Goal: Task Accomplishment & Management: Manage account settings

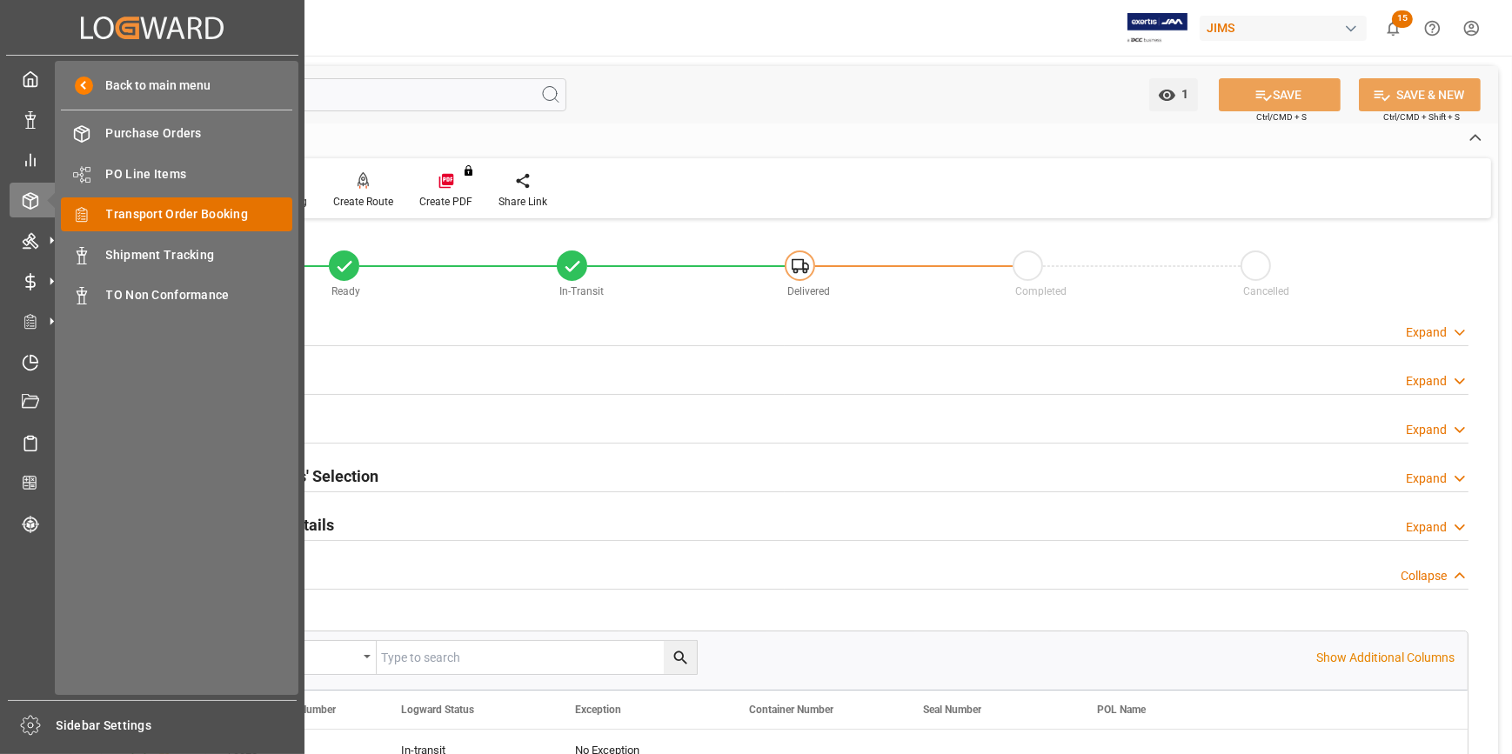
click at [189, 217] on span "Transport Order Booking" at bounding box center [199, 214] width 187 height 18
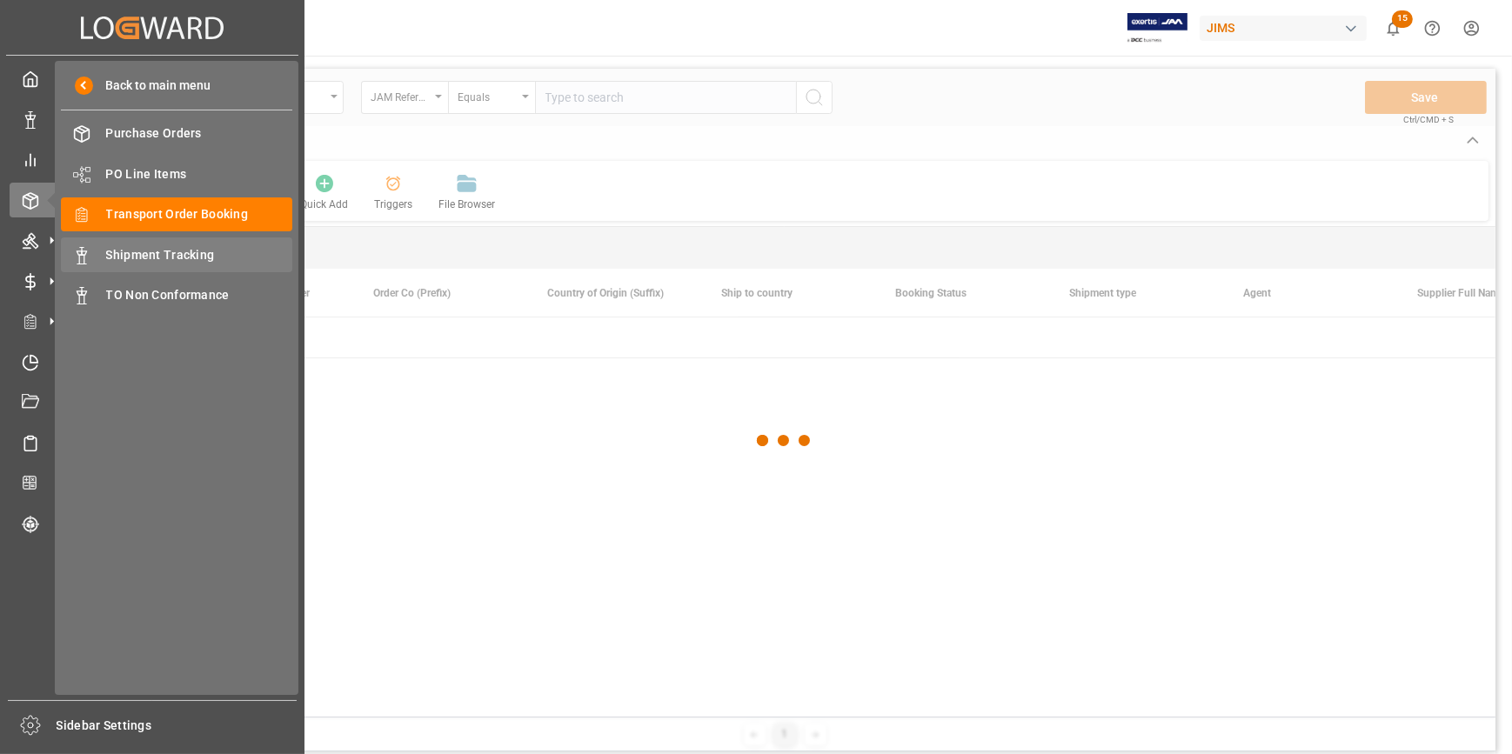
click at [181, 257] on span "Shipment Tracking" at bounding box center [199, 255] width 187 height 18
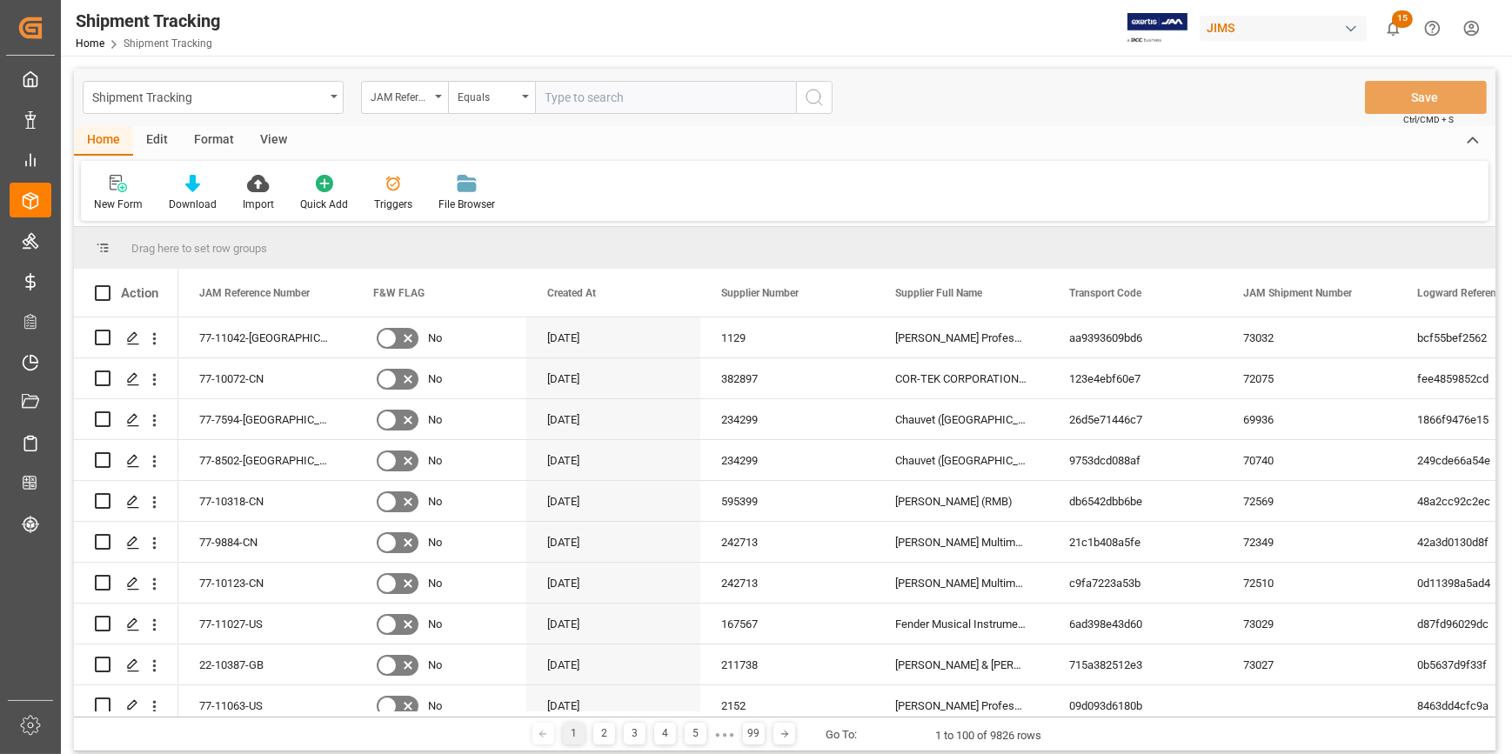
click at [595, 96] on input "text" at bounding box center [665, 97] width 261 height 33
paste input "22-10670-[GEOGRAPHIC_DATA]"
type input "22-10670-[GEOGRAPHIC_DATA]"
click at [811, 103] on circle "search button" at bounding box center [813, 97] width 14 height 14
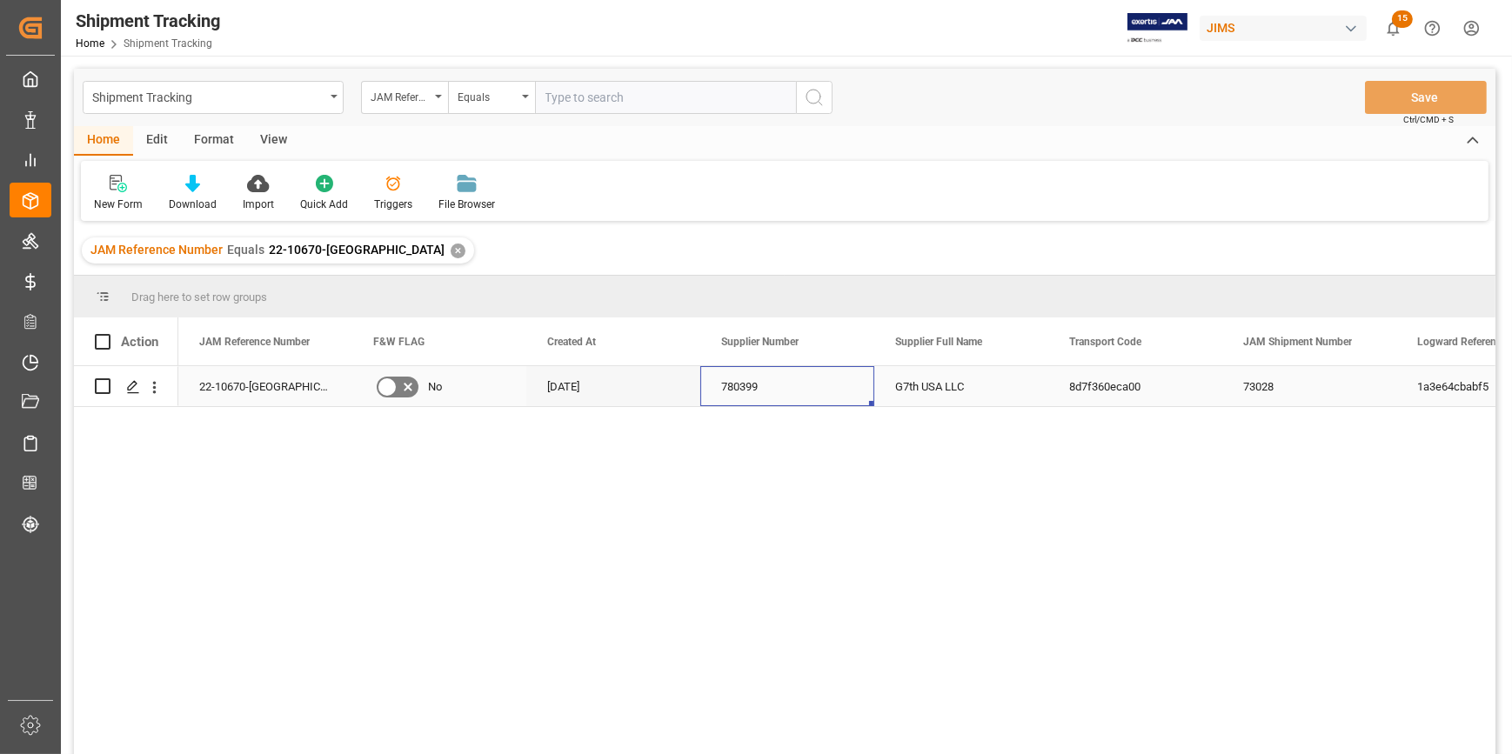
click at [827, 394] on div "780399" at bounding box center [787, 386] width 174 height 40
click at [576, 600] on div "1a3e64cbabf5 73028 8d7f360eca00 G7th USA LLC 780399 [DATE] No 22-10670-US" at bounding box center [836, 565] width 1317 height 399
click at [131, 391] on icon "Press SPACE to select this row." at bounding box center [133, 387] width 14 height 14
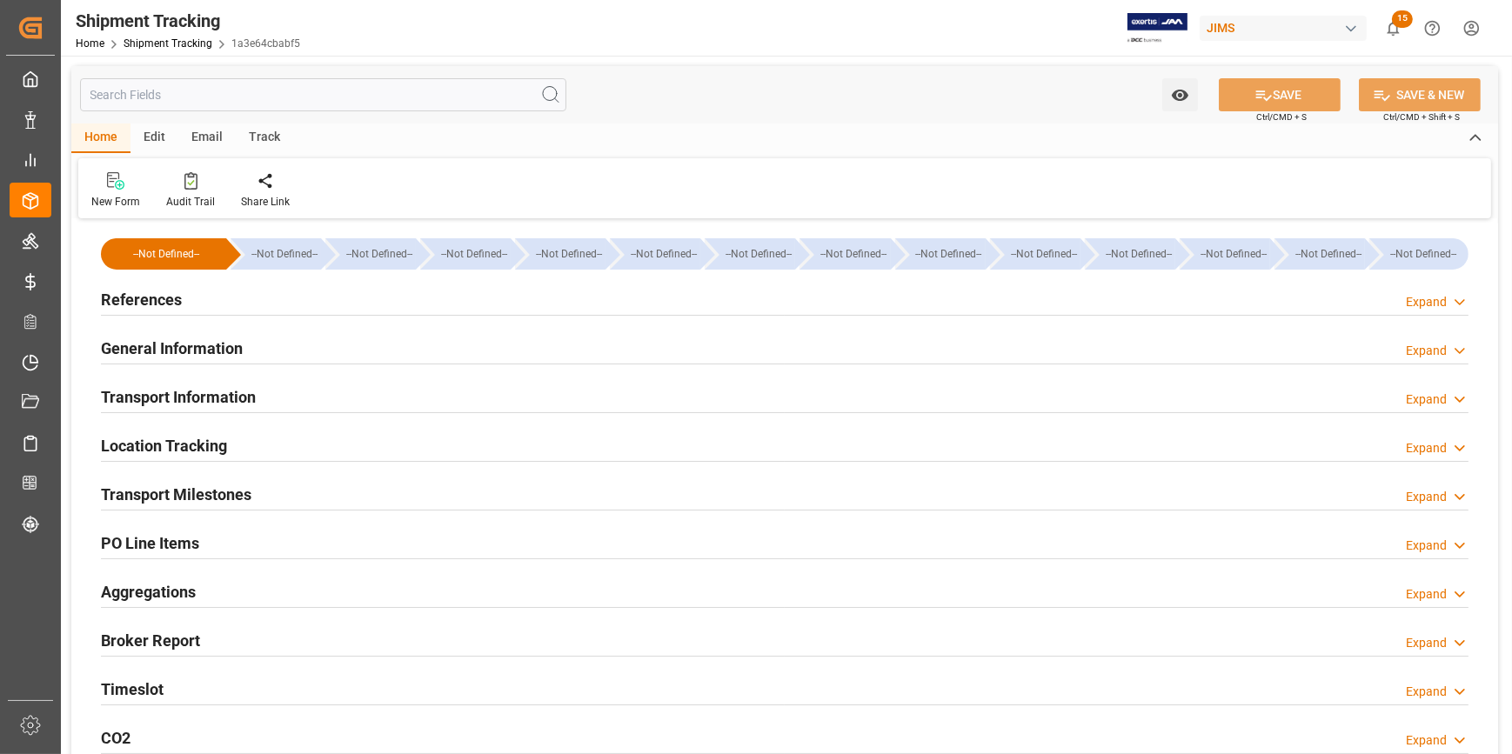
type input "[DATE]"
click at [131, 308] on h2 "References" at bounding box center [141, 299] width 81 height 23
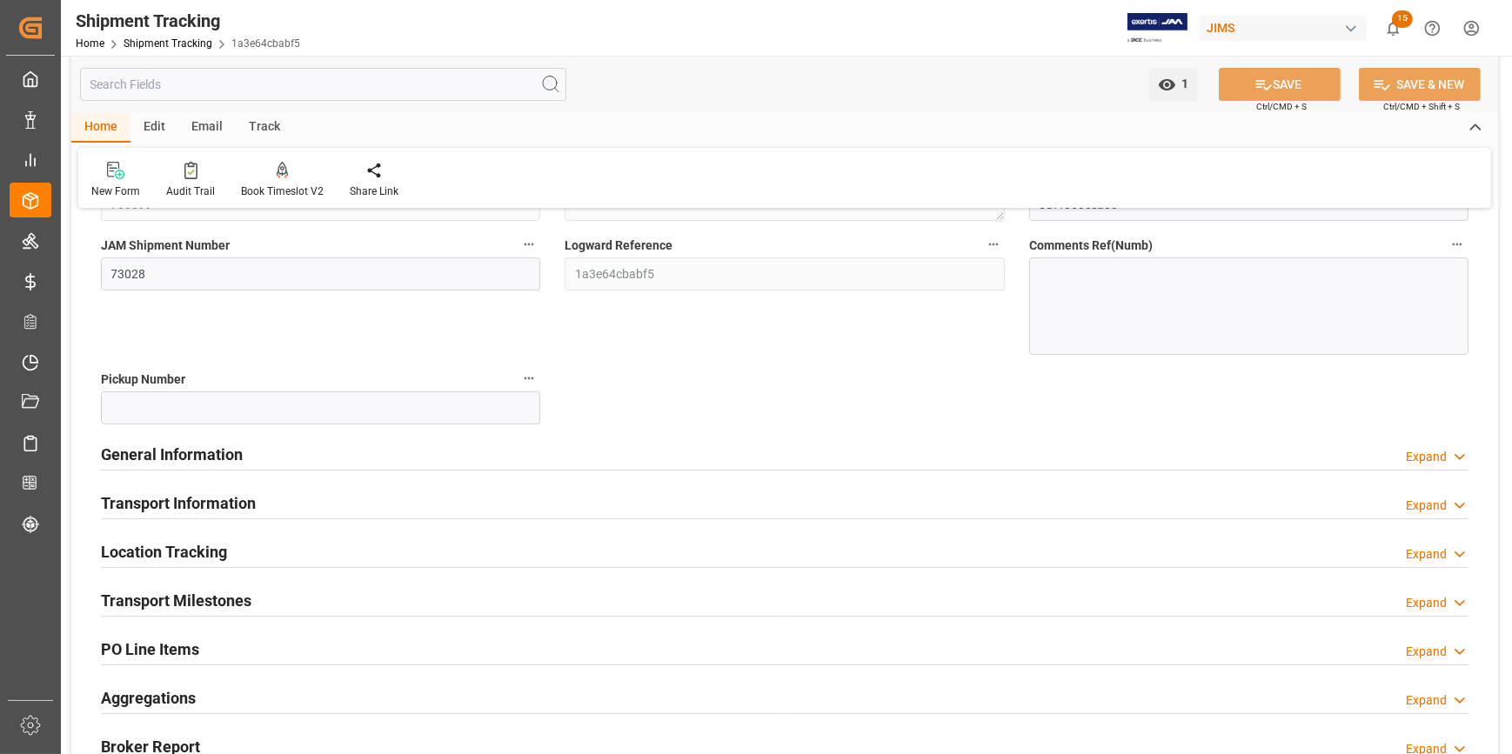
click at [148, 452] on h2 "General Information" at bounding box center [172, 454] width 142 height 23
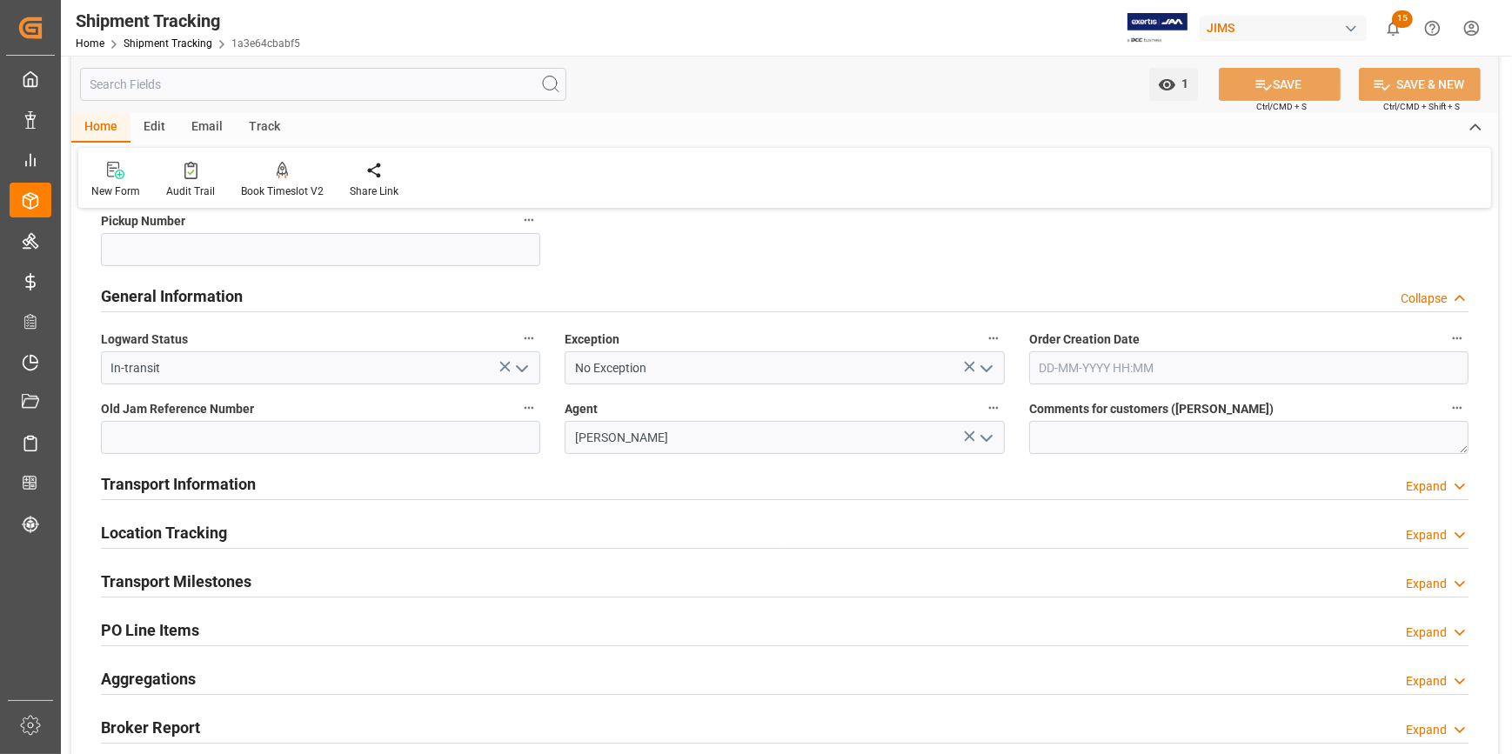
click at [145, 473] on h2 "Transport Information" at bounding box center [178, 483] width 155 height 23
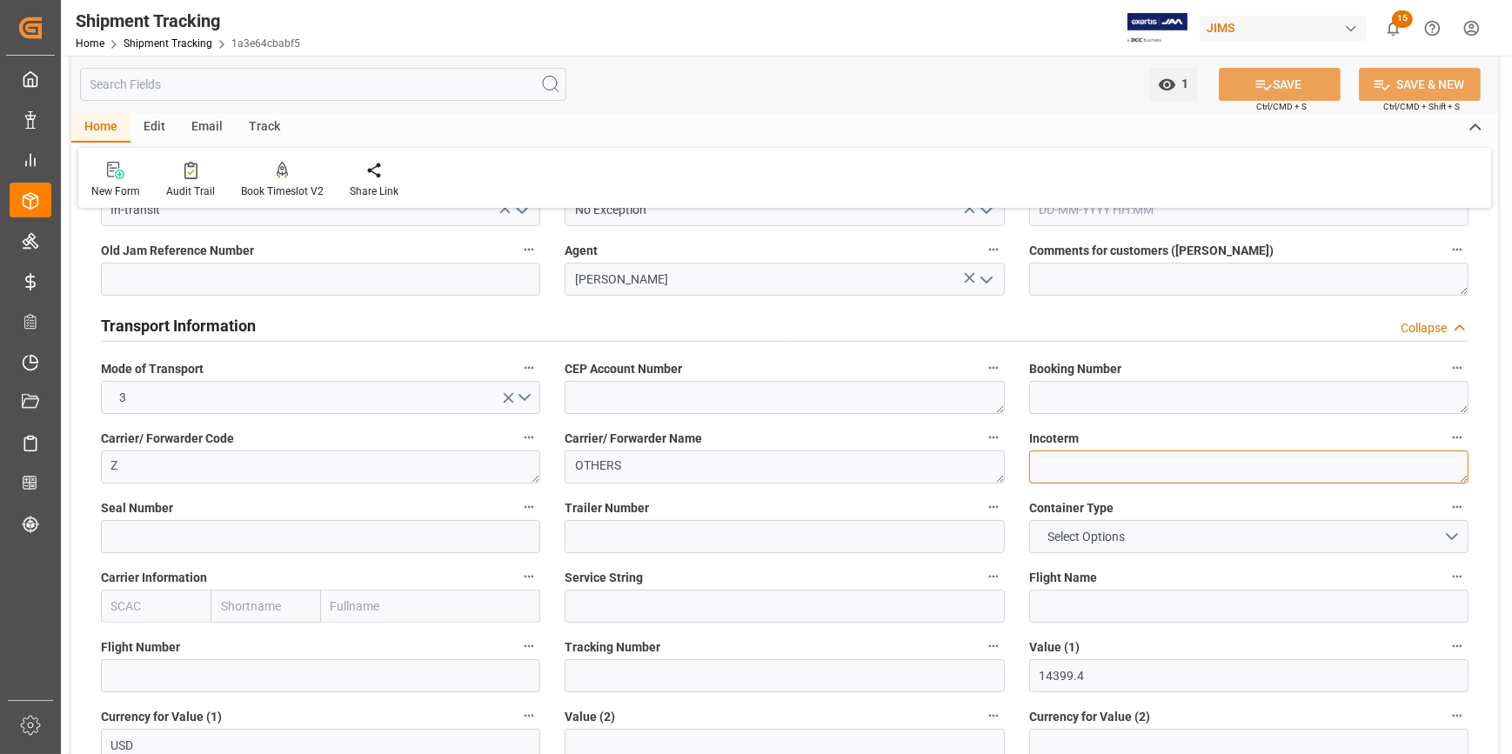
click at [1053, 473] on textarea at bounding box center [1248, 467] width 439 height 33
type textarea "d"
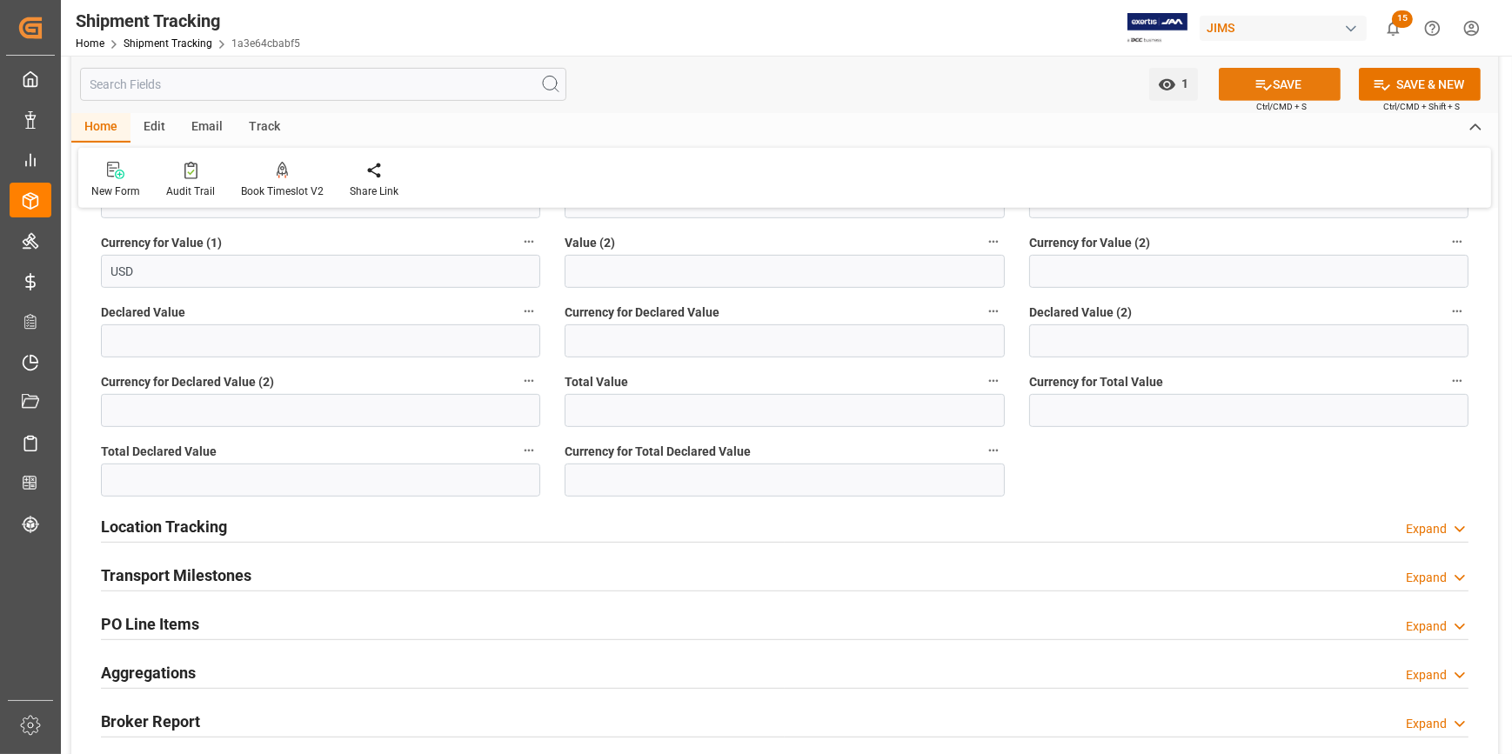
type textarea "DDP"
click at [1270, 78] on button "SAVE" at bounding box center [1280, 84] width 122 height 33
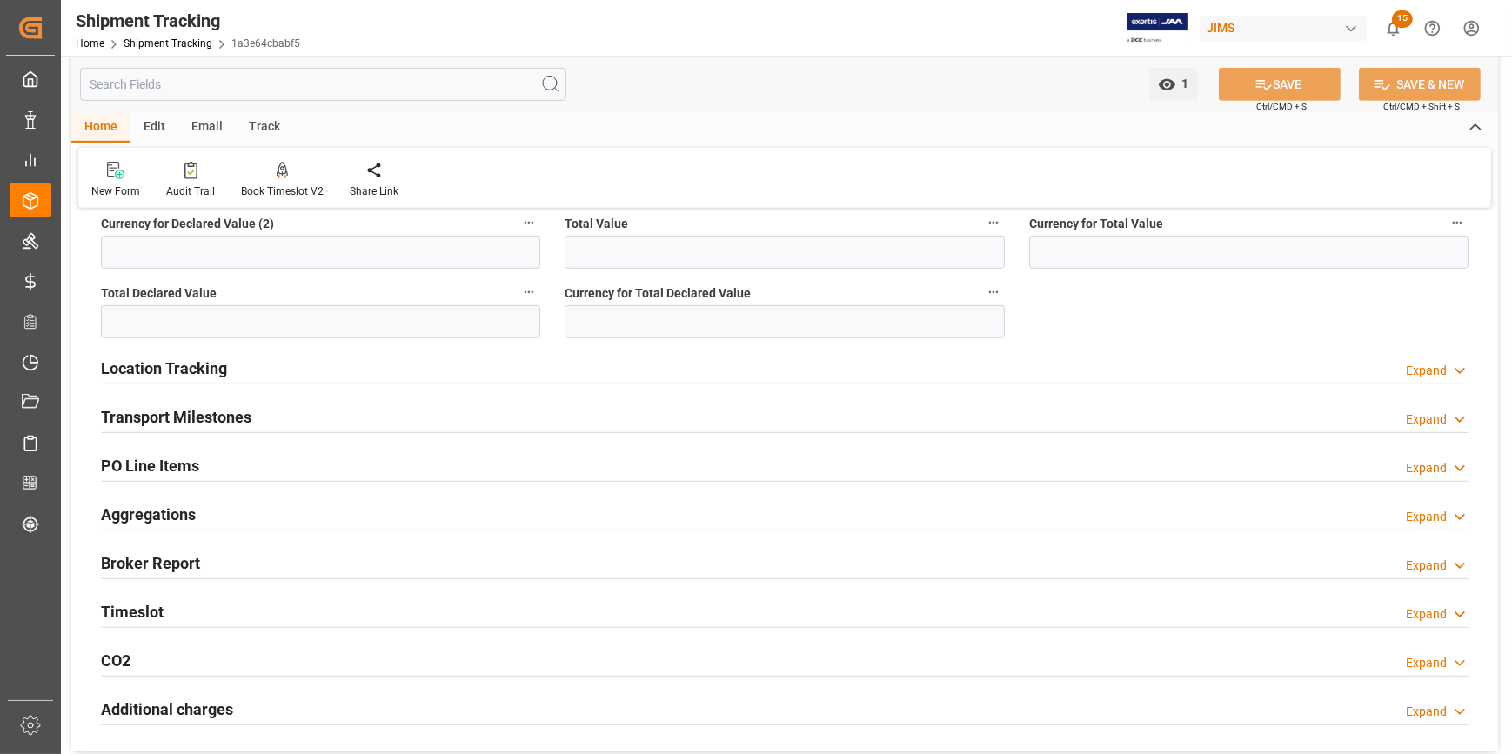
click at [151, 424] on h2 "Transport Milestones" at bounding box center [176, 416] width 150 height 23
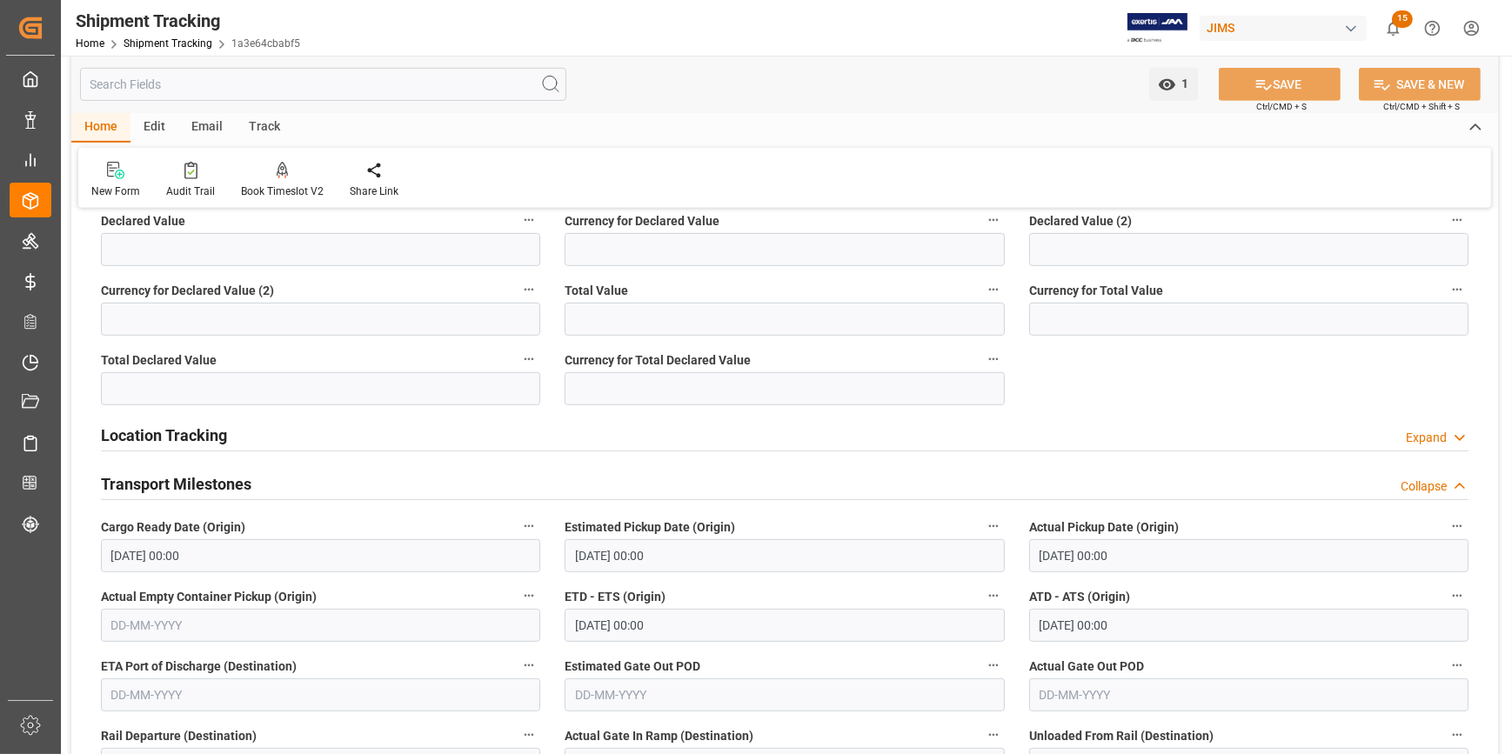
scroll to position [1027, 0]
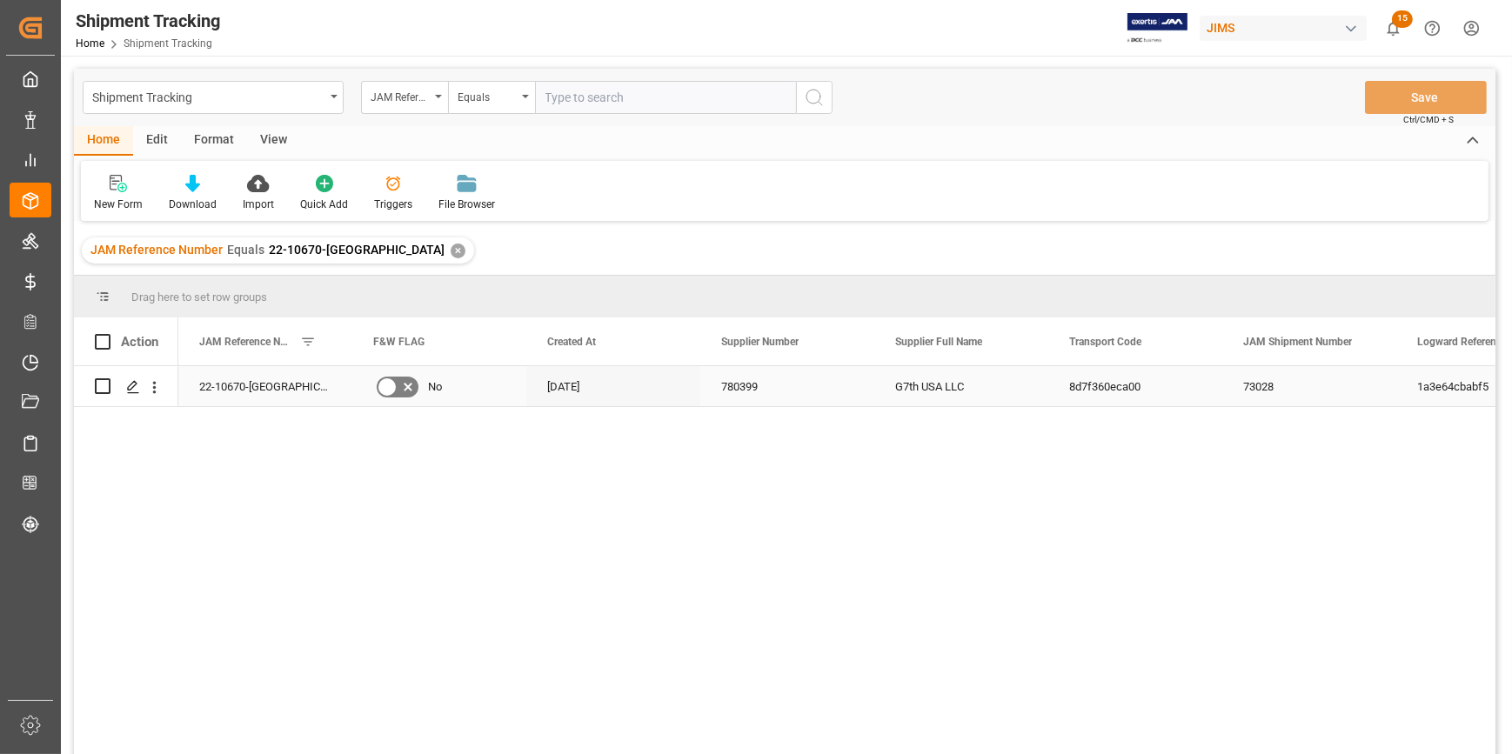
click at [1111, 391] on div "8d7f360eca00" at bounding box center [1135, 386] width 174 height 40
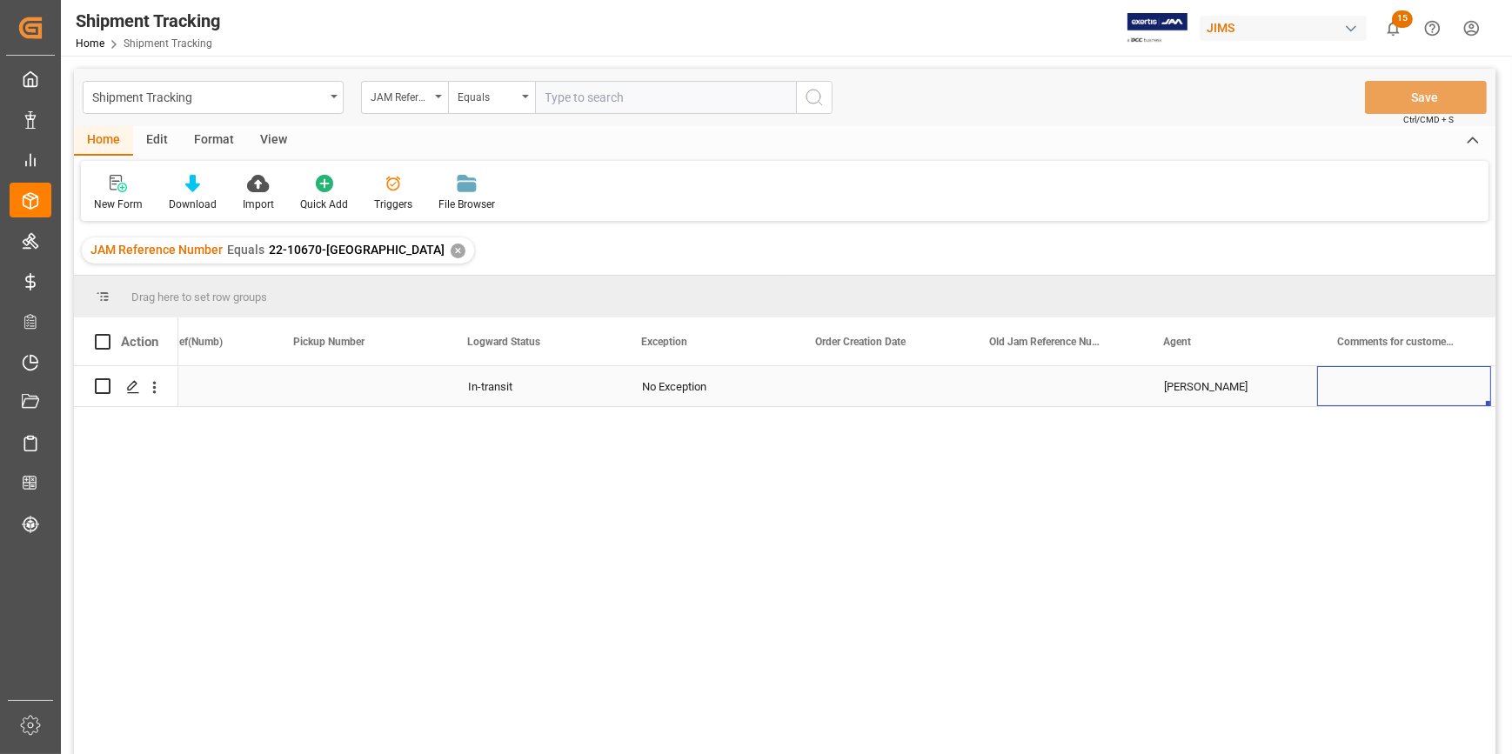
scroll to position [0, 1645]
click at [1204, 394] on div "Press SPACE to select this row." at bounding box center [1230, 386] width 174 height 40
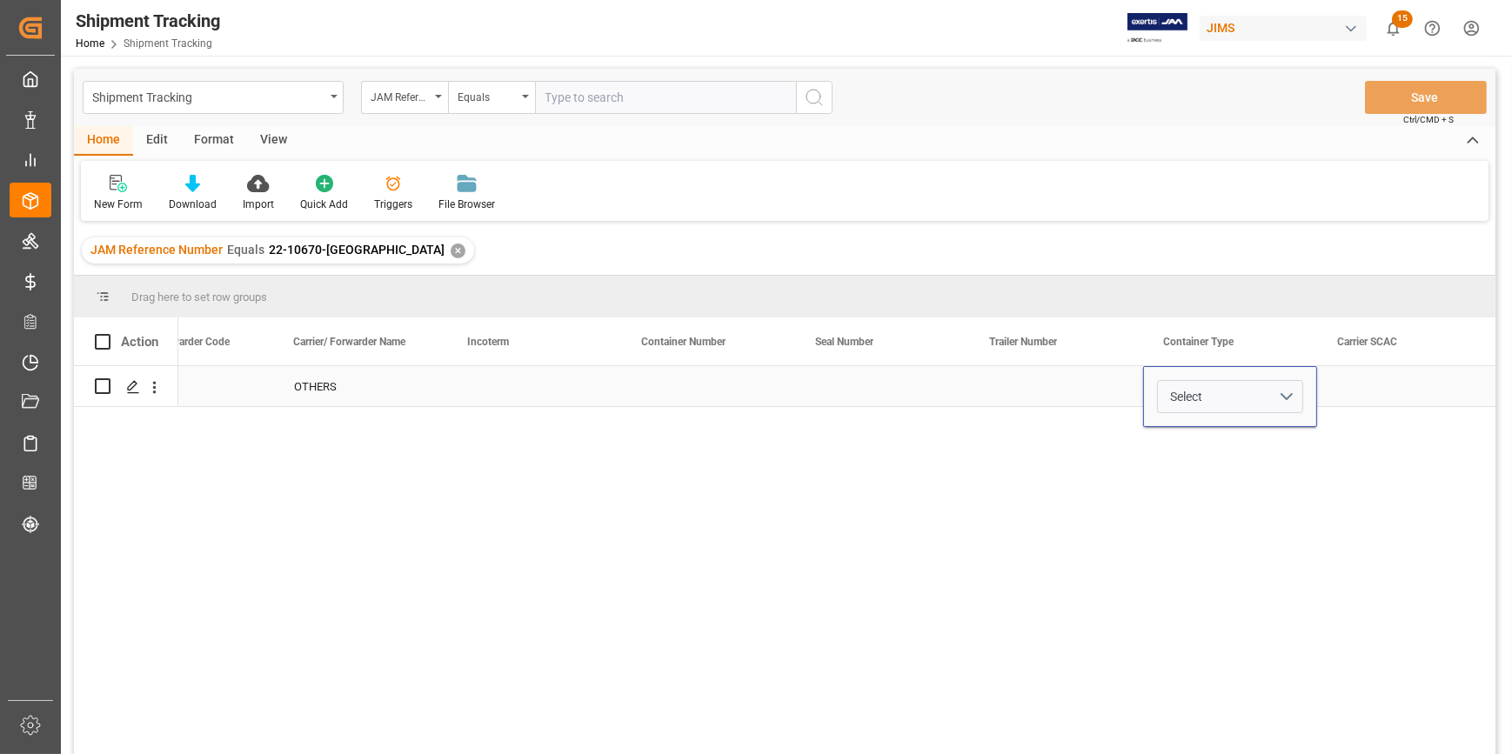
click at [1204, 394] on button "Select" at bounding box center [1230, 396] width 146 height 33
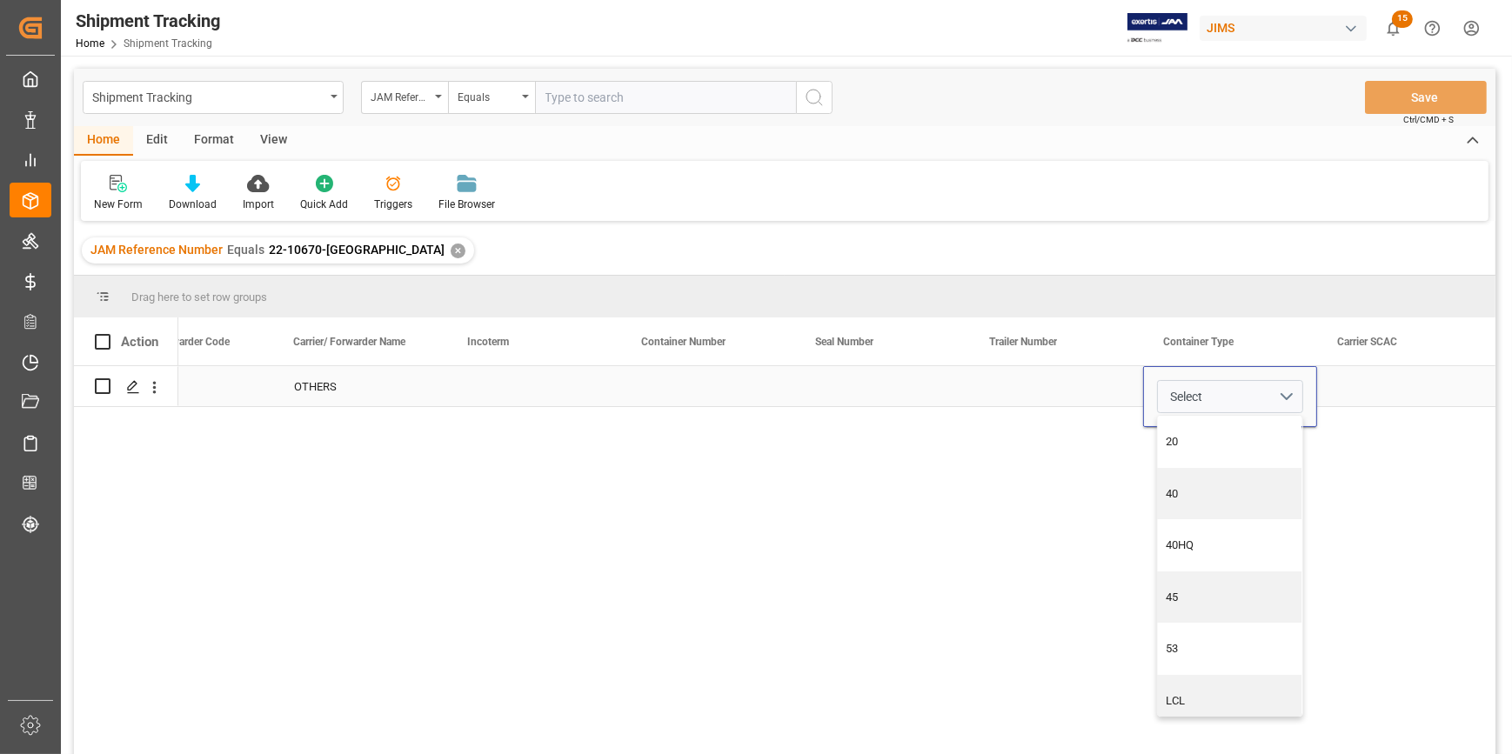
click at [1204, 394] on button "Select" at bounding box center [1230, 396] width 146 height 33
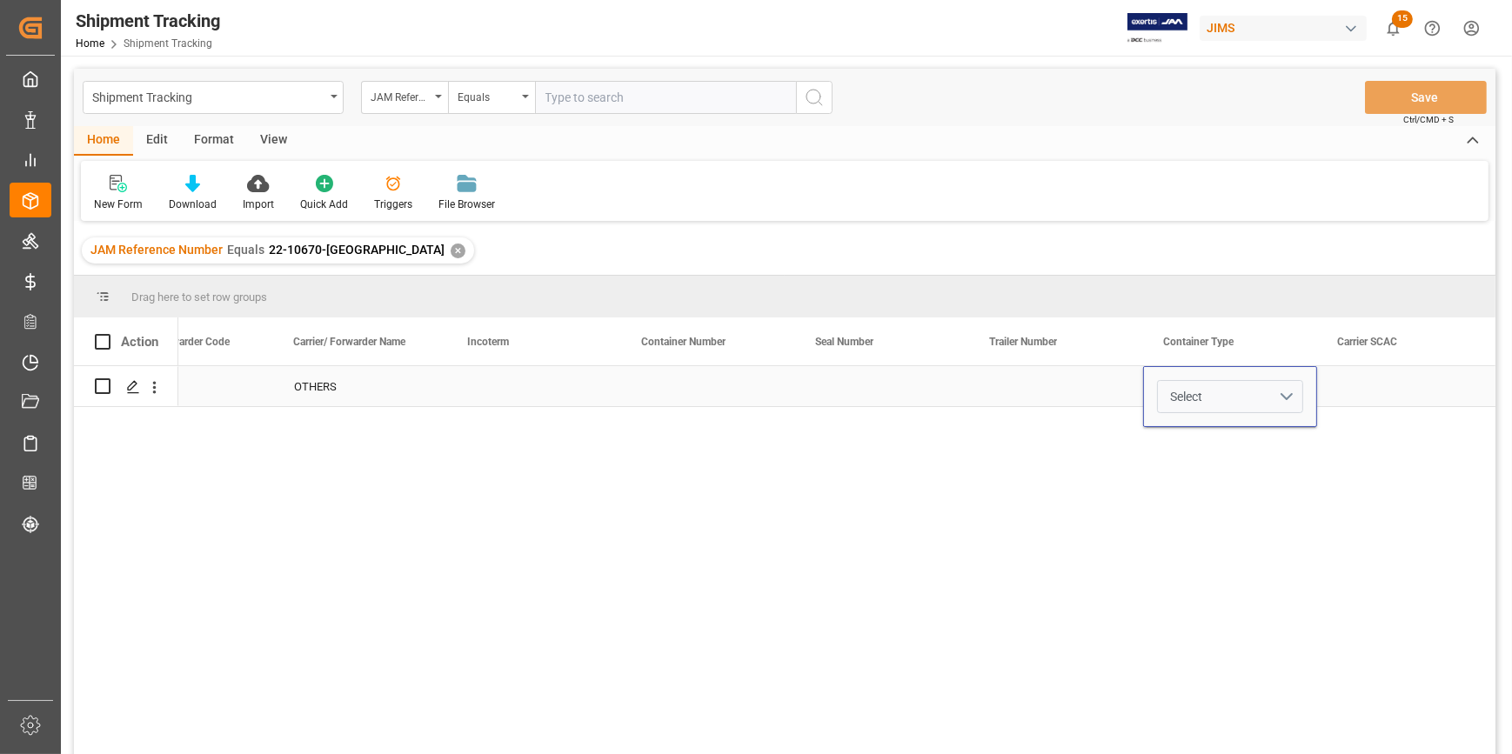
click at [1278, 392] on button "Select" at bounding box center [1230, 396] width 146 height 33
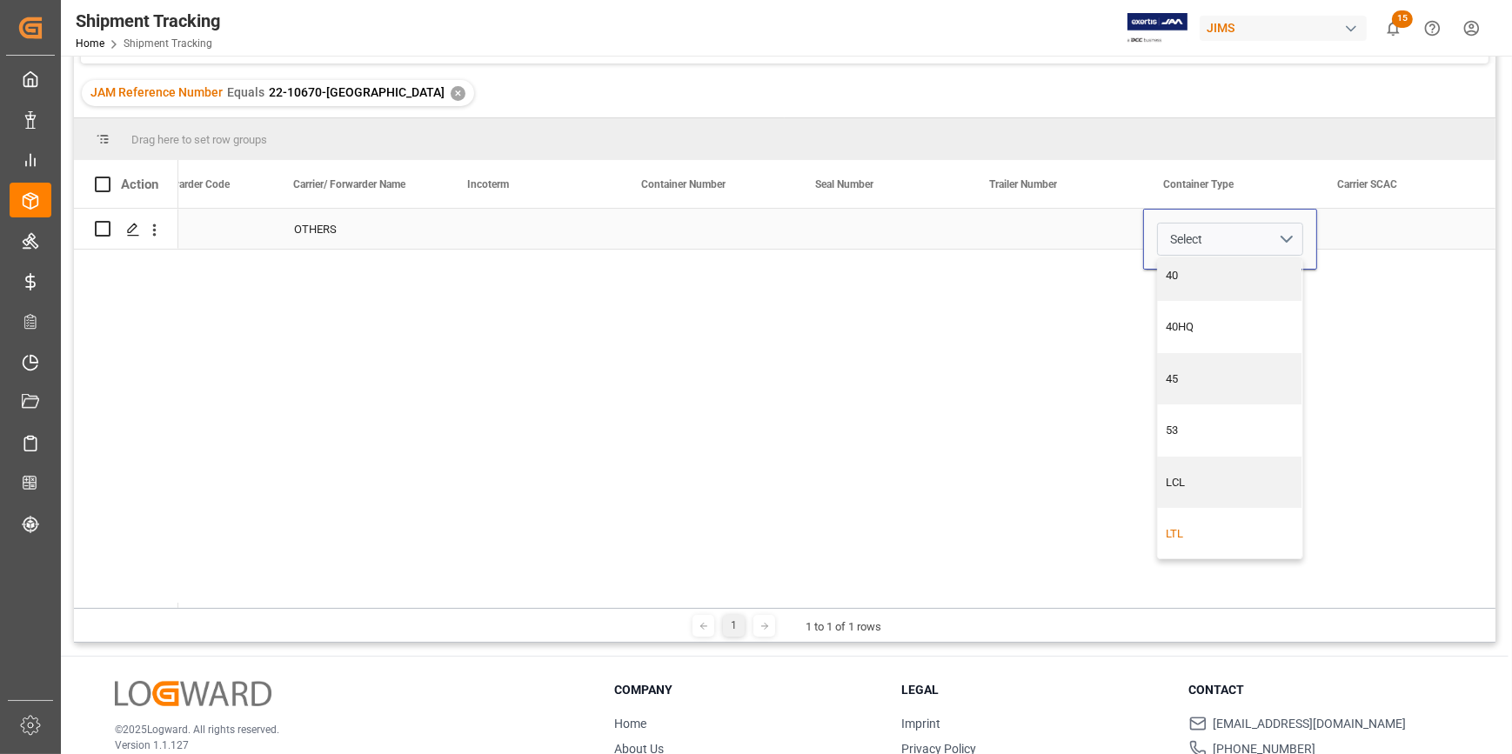
click at [1174, 538] on div "LTL" at bounding box center [1230, 533] width 126 height 17
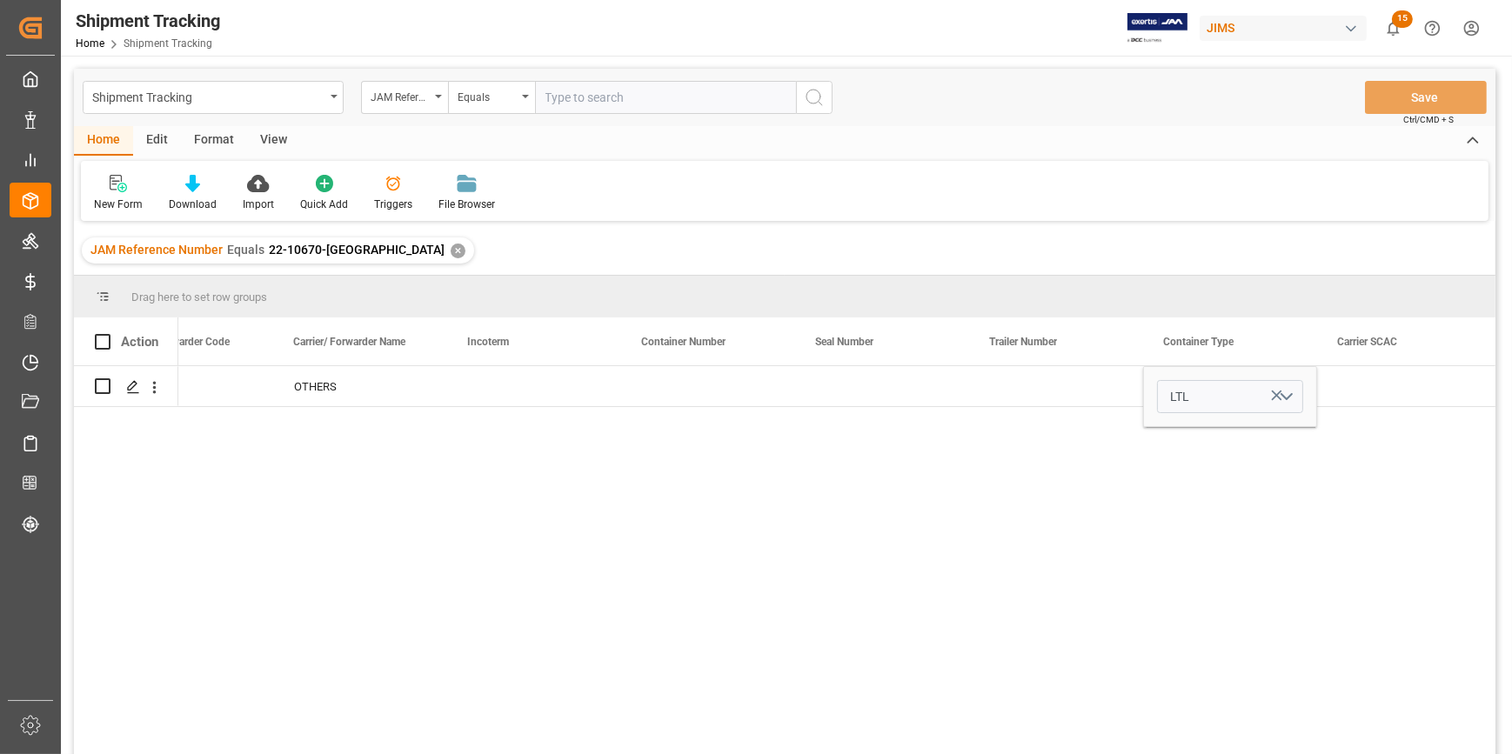
click at [1087, 601] on div "Z OTHERS LTL" at bounding box center [836, 565] width 1317 height 399
click at [799, 572] on div "Z OTHERS LTL" at bounding box center [836, 565] width 1317 height 399
click at [772, 561] on div "Z OTHERS LTL" at bounding box center [836, 565] width 1317 height 399
click at [1332, 543] on div "Z OTHERS LTL" at bounding box center [836, 565] width 1317 height 399
click at [399, 579] on div "Z OTHERS LTL" at bounding box center [836, 565] width 1317 height 399
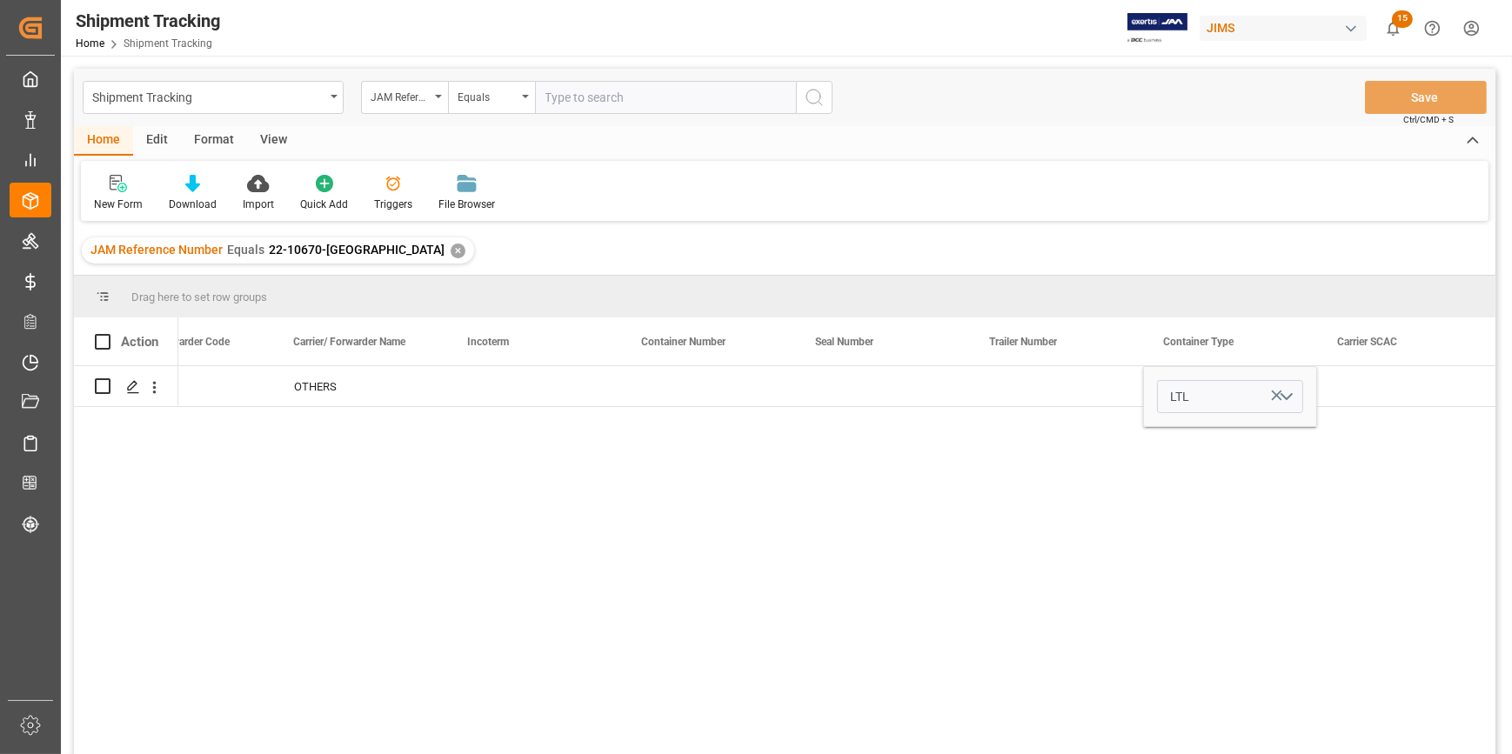
click at [594, 485] on div "Z OTHERS LTL" at bounding box center [836, 565] width 1317 height 399
click at [613, 596] on div "Z OTHERS LTL" at bounding box center [836, 565] width 1317 height 399
click at [369, 552] on div "Z OTHERS LTL" at bounding box center [836, 565] width 1317 height 399
click at [128, 390] on polygon "Press SPACE to select this row." at bounding box center [132, 385] width 9 height 9
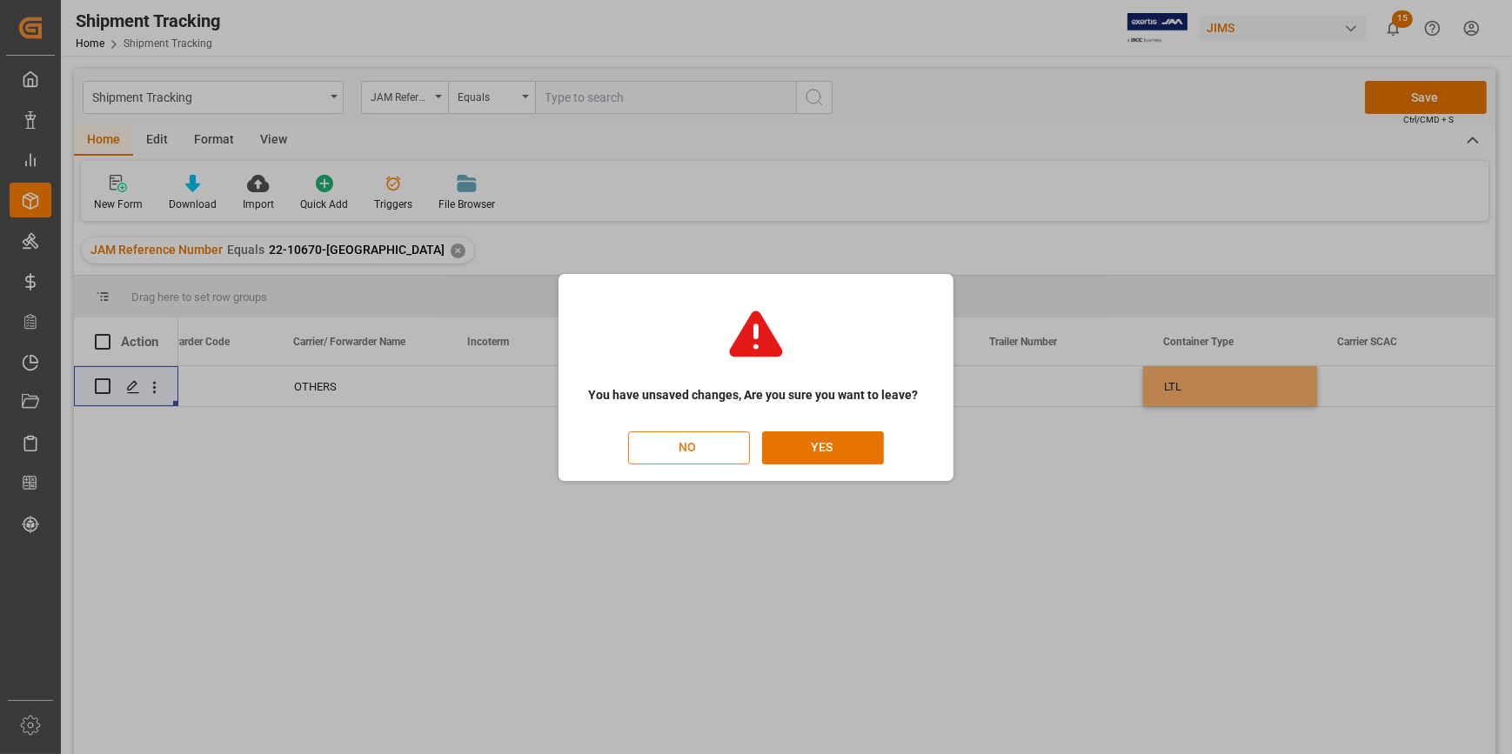
click at [714, 447] on button "NO" at bounding box center [689, 447] width 122 height 33
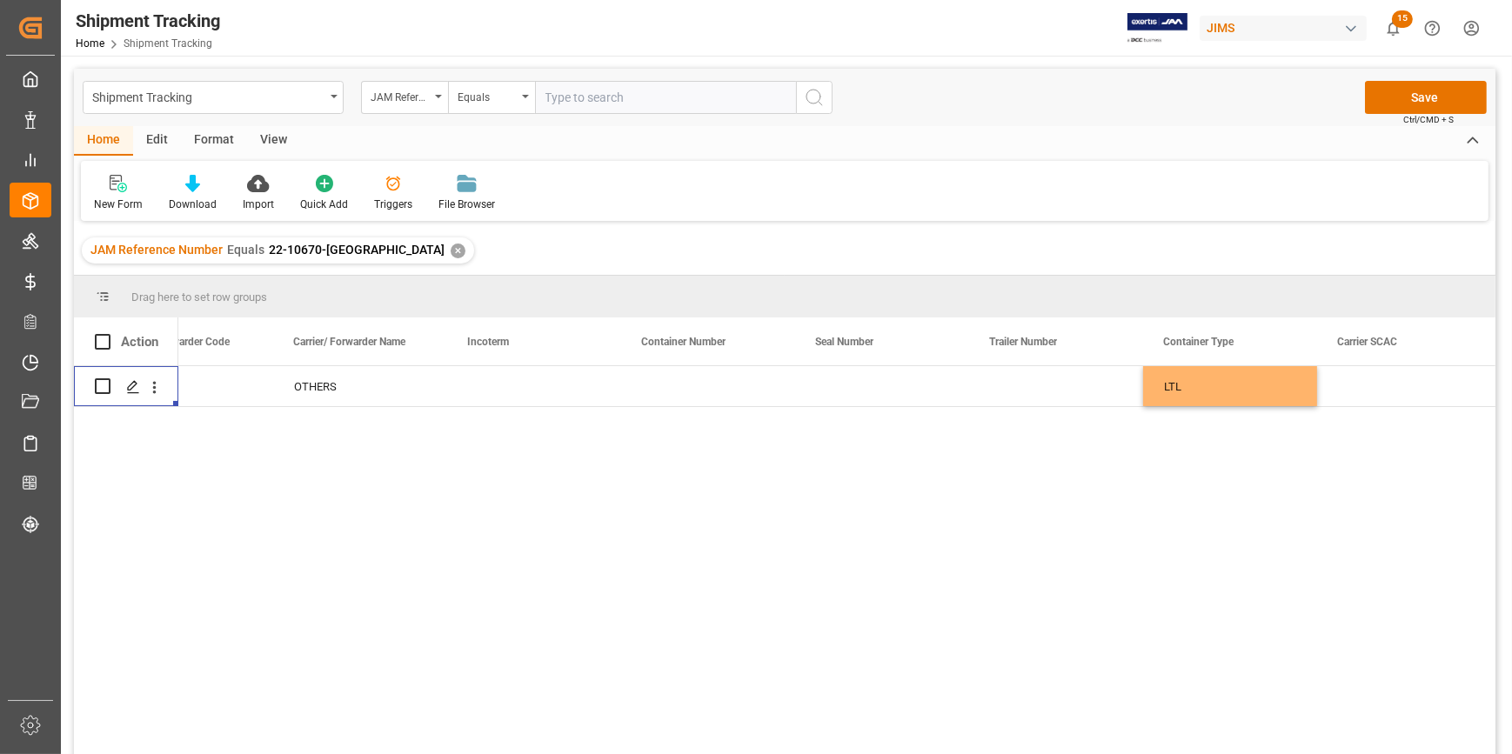
click at [828, 531] on div "Z OTHERS LTL" at bounding box center [836, 565] width 1317 height 399
click at [1196, 402] on div "LTL" at bounding box center [1230, 386] width 174 height 40
click at [1208, 385] on div "LTL" at bounding box center [1230, 386] width 174 height 40
click at [1408, 99] on button "Save" at bounding box center [1426, 97] width 122 height 33
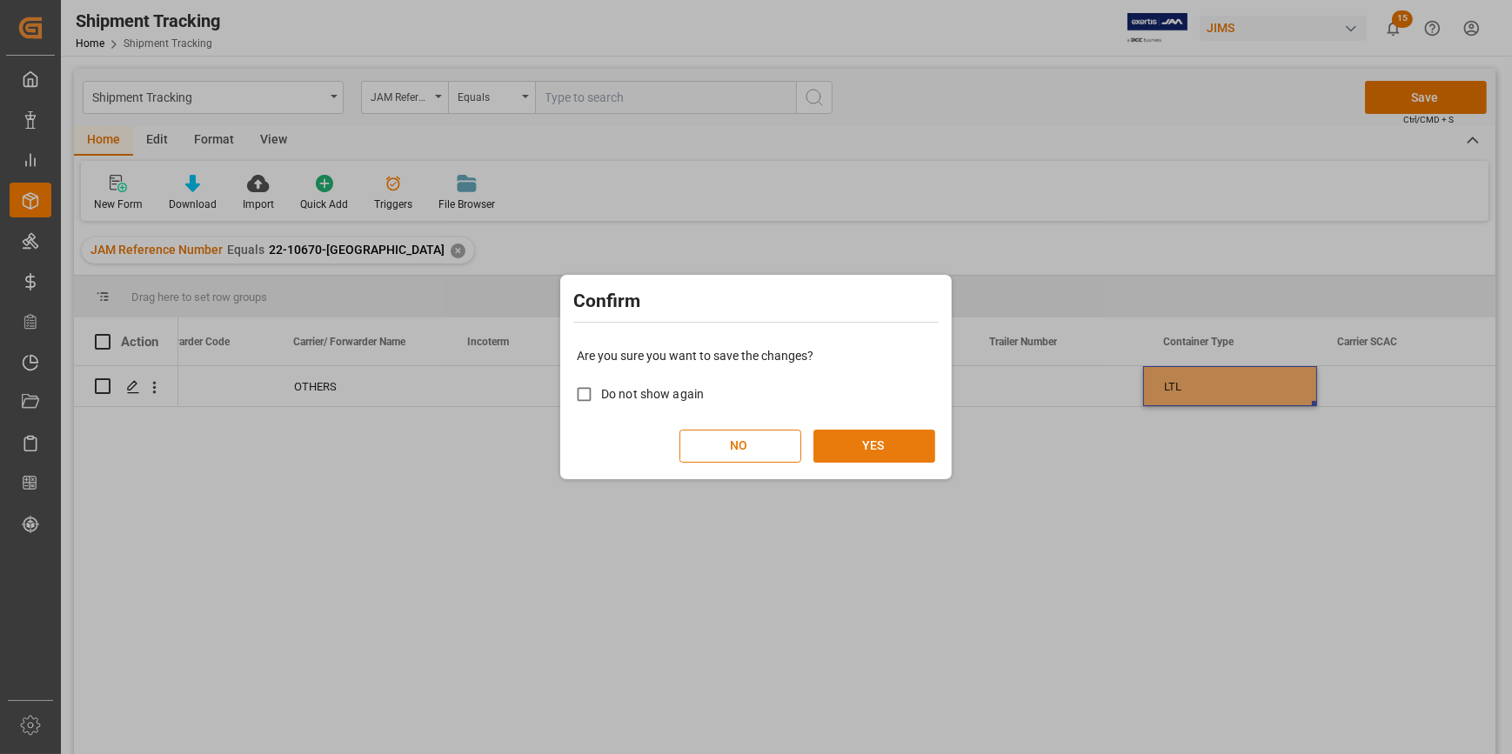
click at [878, 435] on button "YES" at bounding box center [874, 446] width 122 height 33
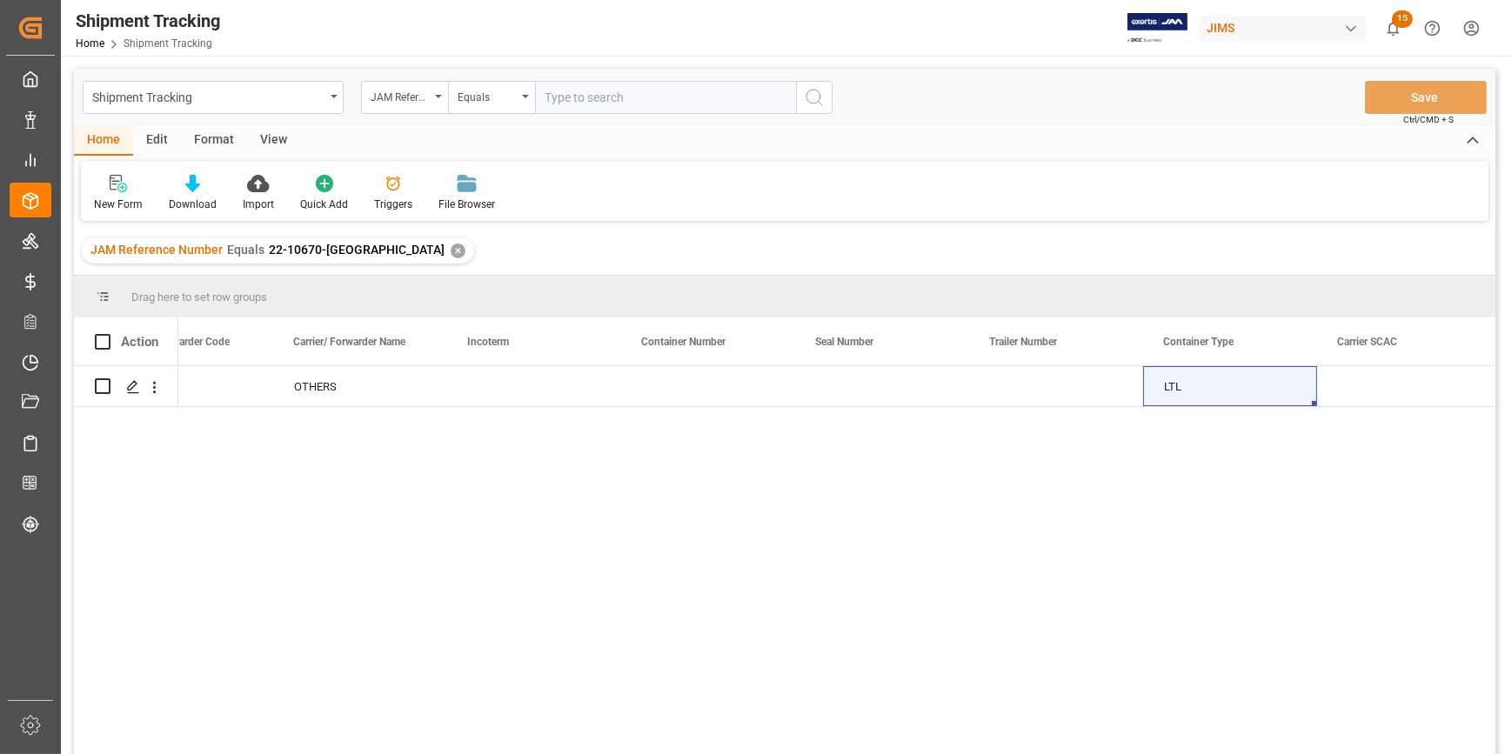
click at [415, 568] on div "Z OTHERS LTL" at bounding box center [836, 565] width 1317 height 399
click at [983, 542] on div "Z OTHERS LTL" at bounding box center [836, 565] width 1317 height 399
click at [122, 390] on div "Press SPACE to select this row." at bounding box center [132, 387] width 26 height 32
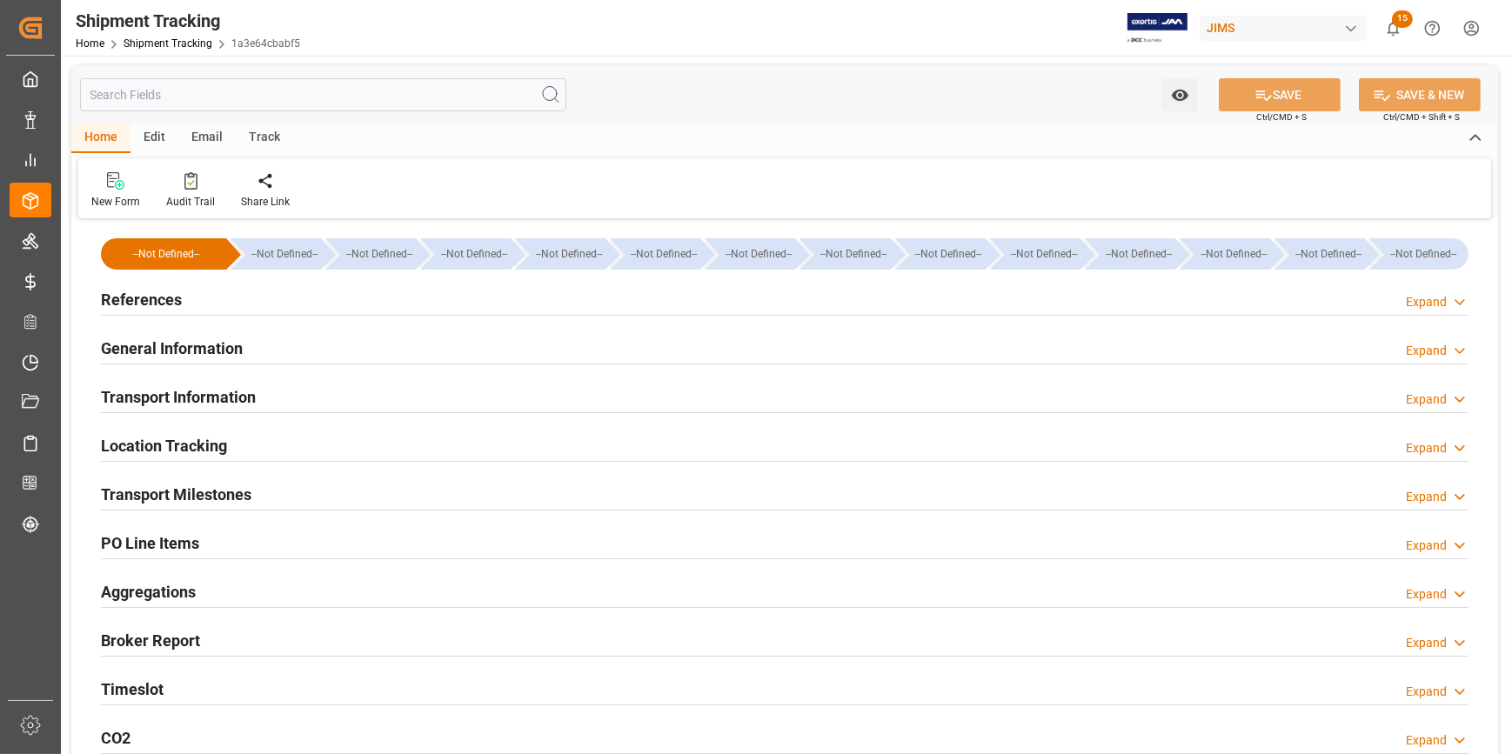
type input "14399.4"
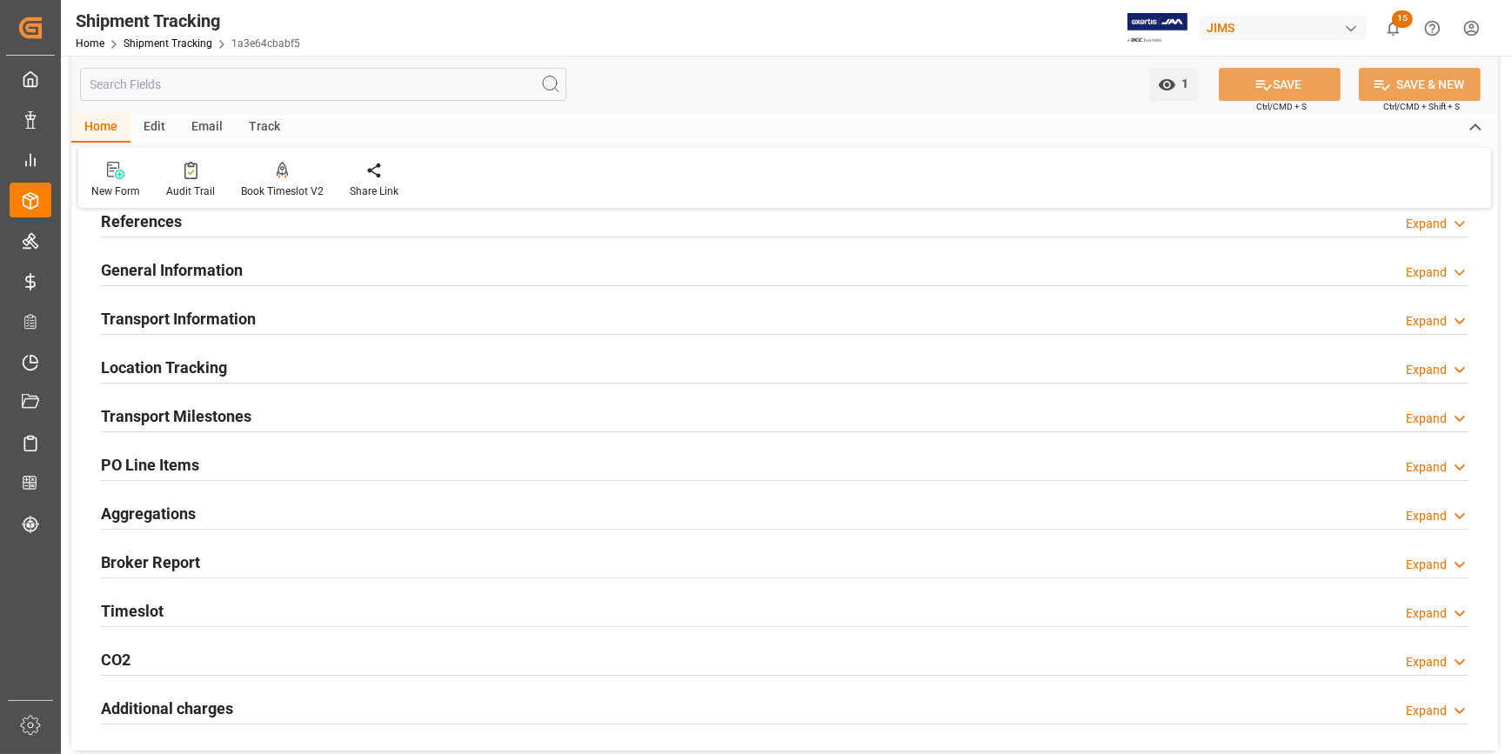
click at [121, 311] on h2 "Transport Information" at bounding box center [178, 318] width 155 height 23
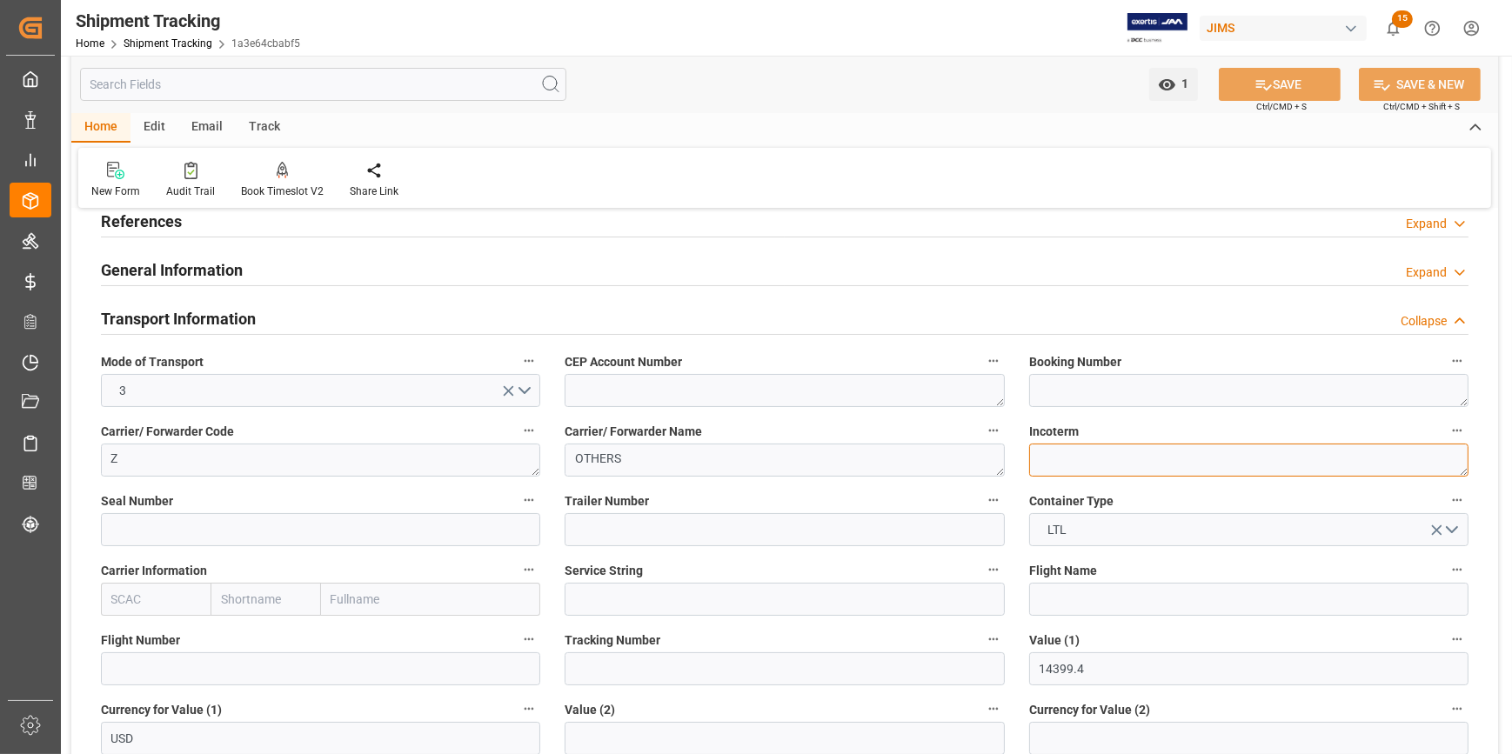
click at [1054, 457] on textarea at bounding box center [1248, 460] width 439 height 33
type textarea "DDP"
click at [1277, 87] on button "SAVE" at bounding box center [1280, 84] width 122 height 33
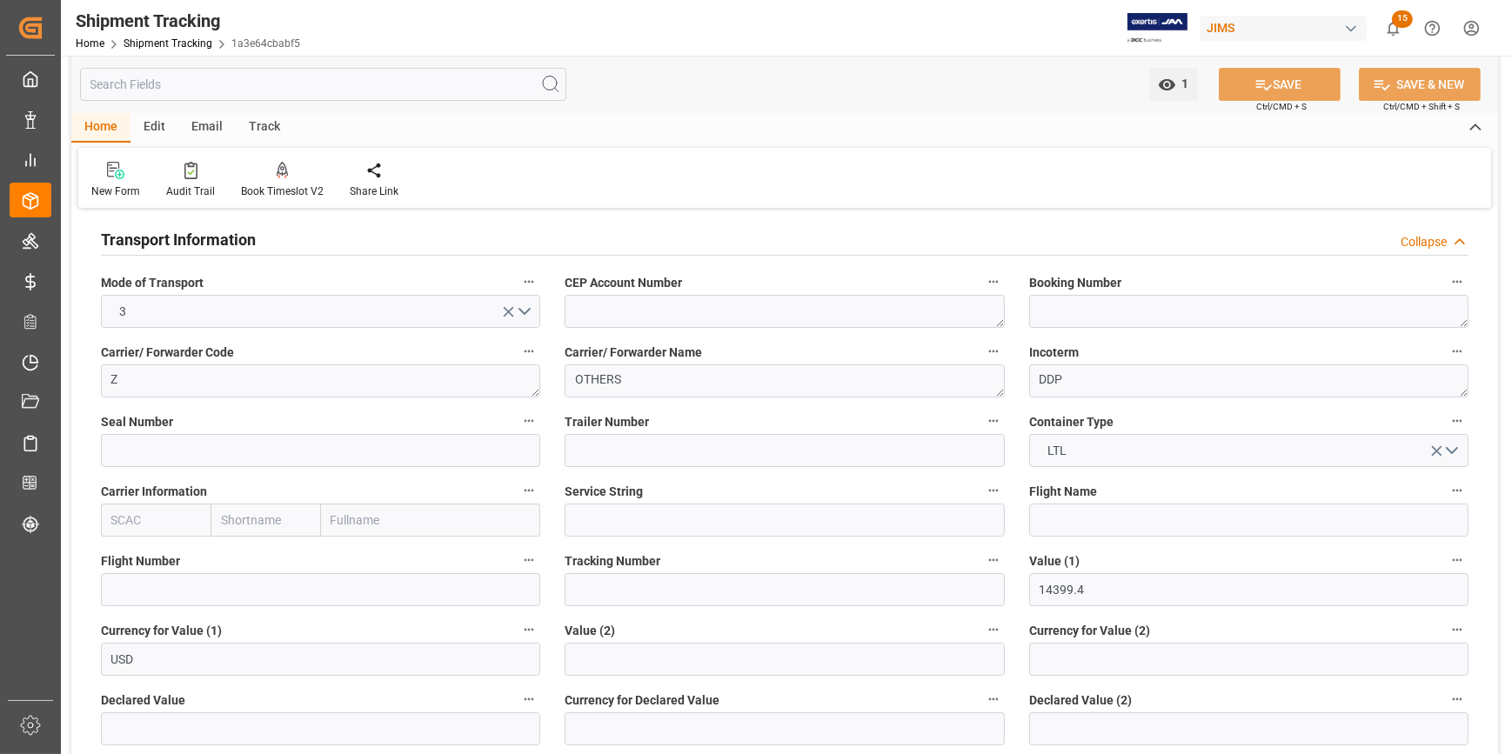
scroll to position [78, 0]
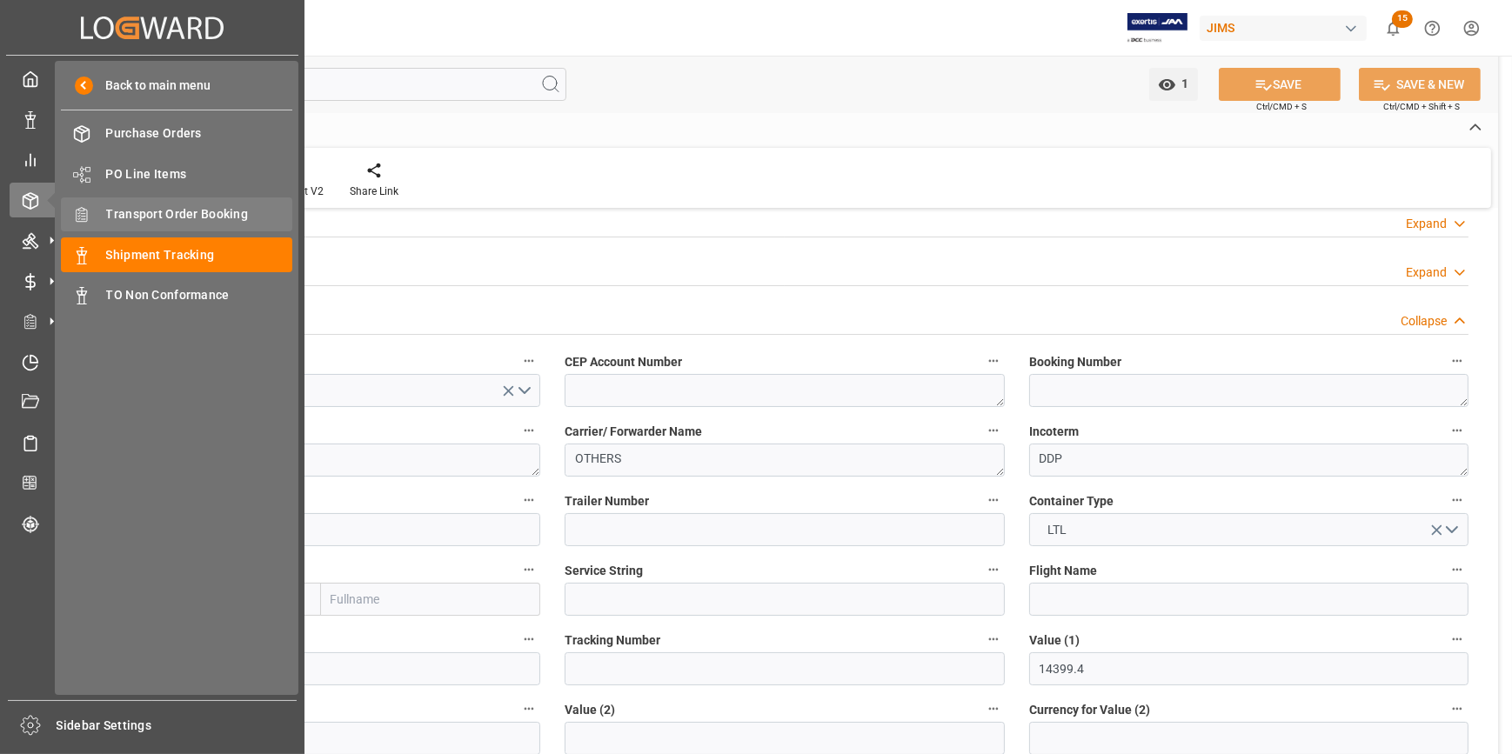
click at [178, 225] on div "Transport Order Booking Transport Order Booking" at bounding box center [176, 214] width 231 height 34
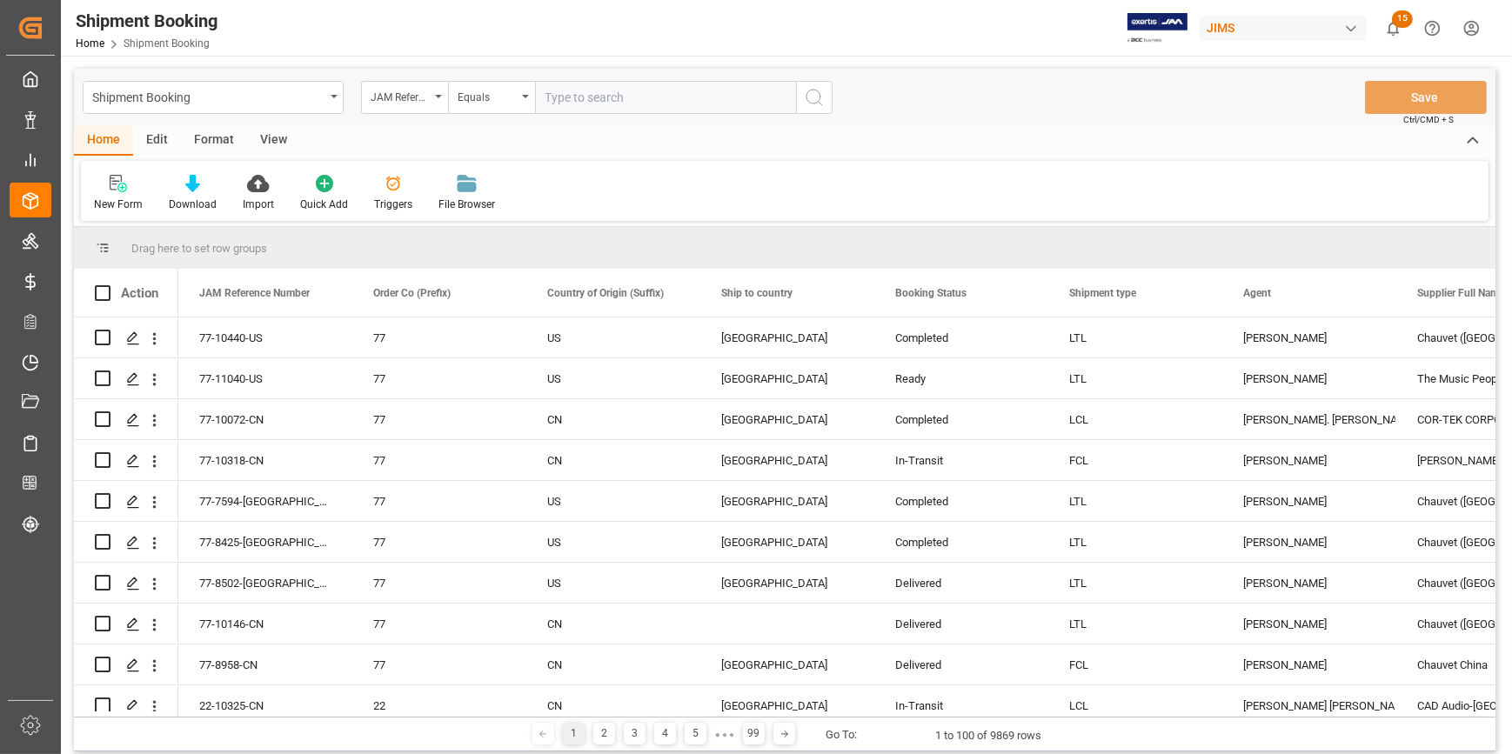
click at [626, 110] on input "text" at bounding box center [665, 97] width 261 height 33
type input "22-10670-[GEOGRAPHIC_DATA]"
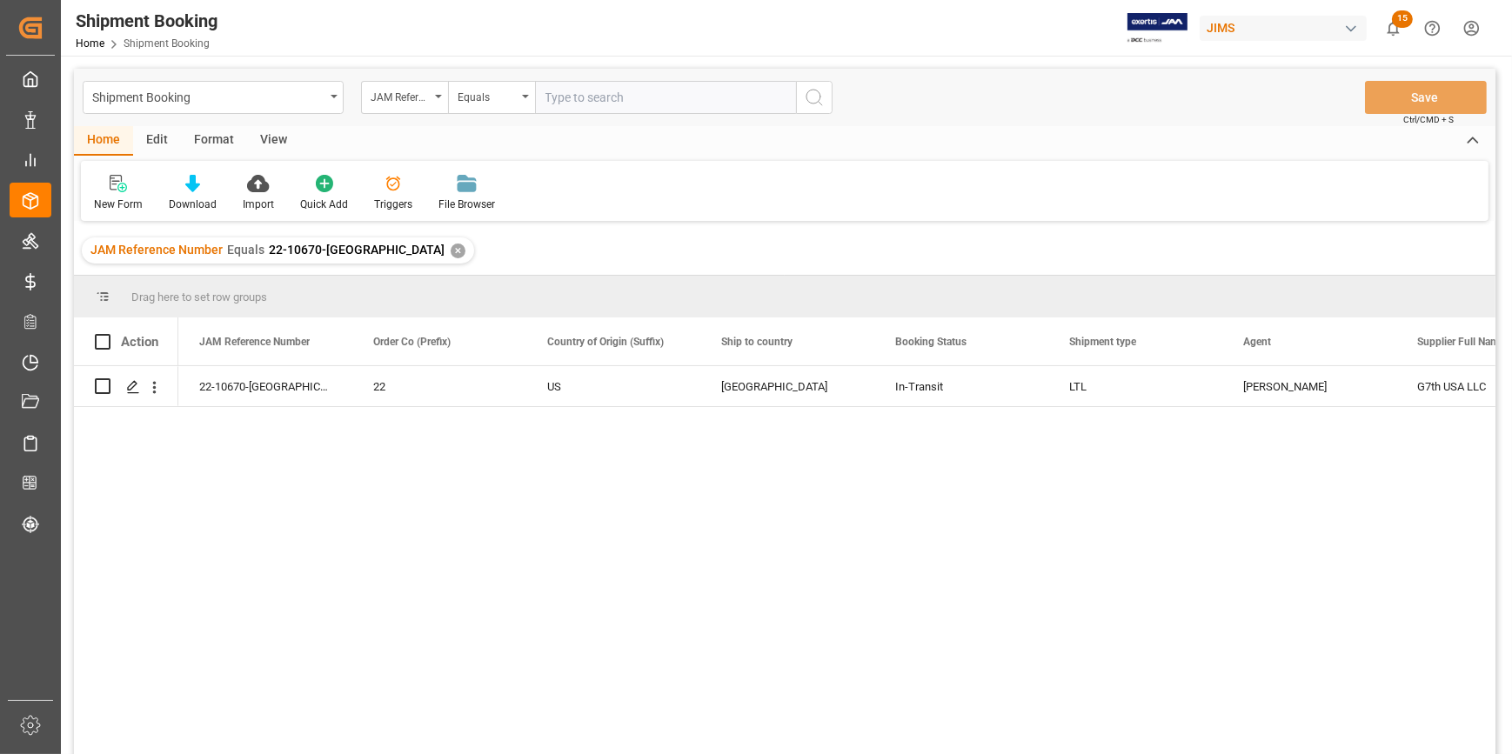
click at [459, 503] on div "22-10670-US 22 US [GEOGRAPHIC_DATA] In-Transit LTL [PERSON_NAME] G7th [GEOGRAPH…" at bounding box center [836, 565] width 1317 height 399
click at [130, 394] on div "Press SPACE to select this row." at bounding box center [132, 387] width 26 height 32
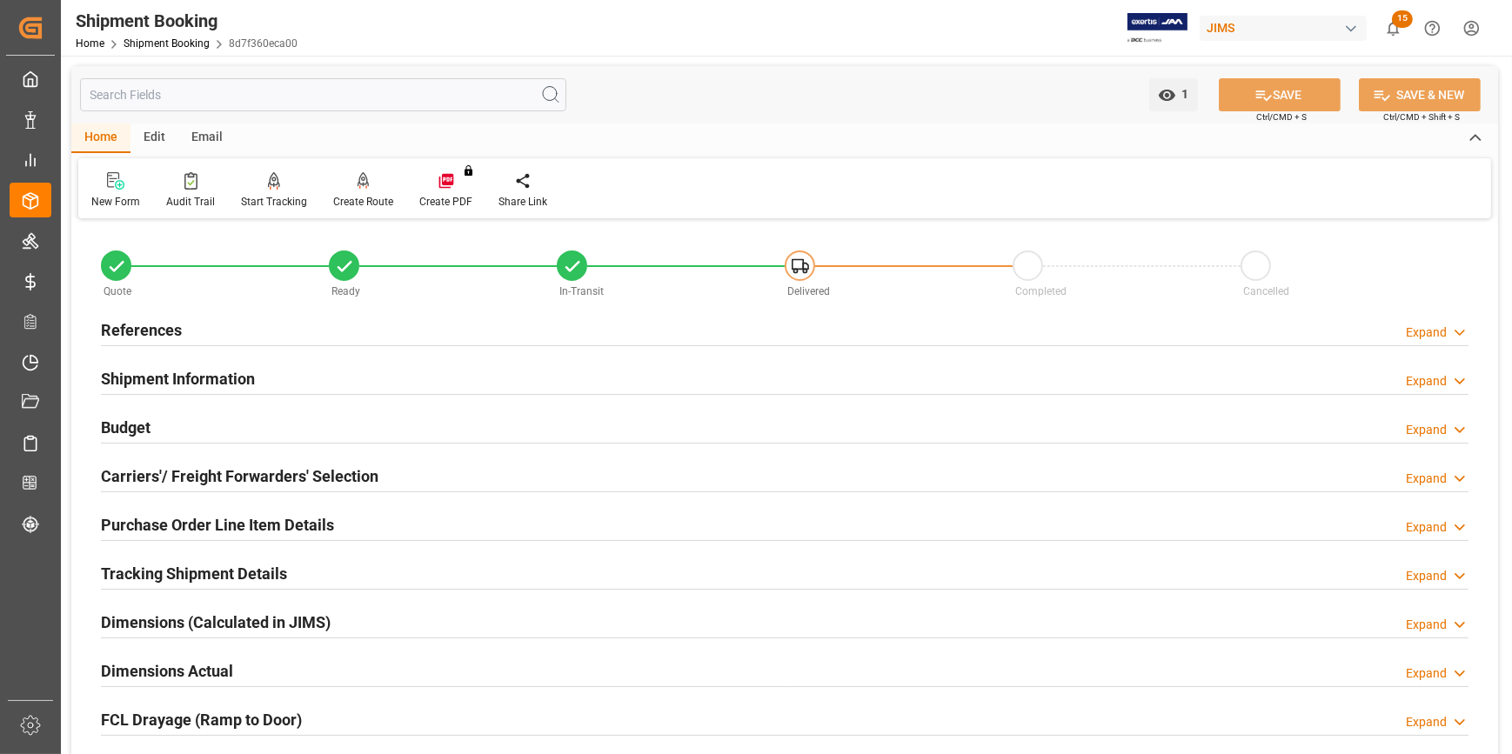
click at [146, 377] on h2 "Shipment Information" at bounding box center [178, 378] width 154 height 23
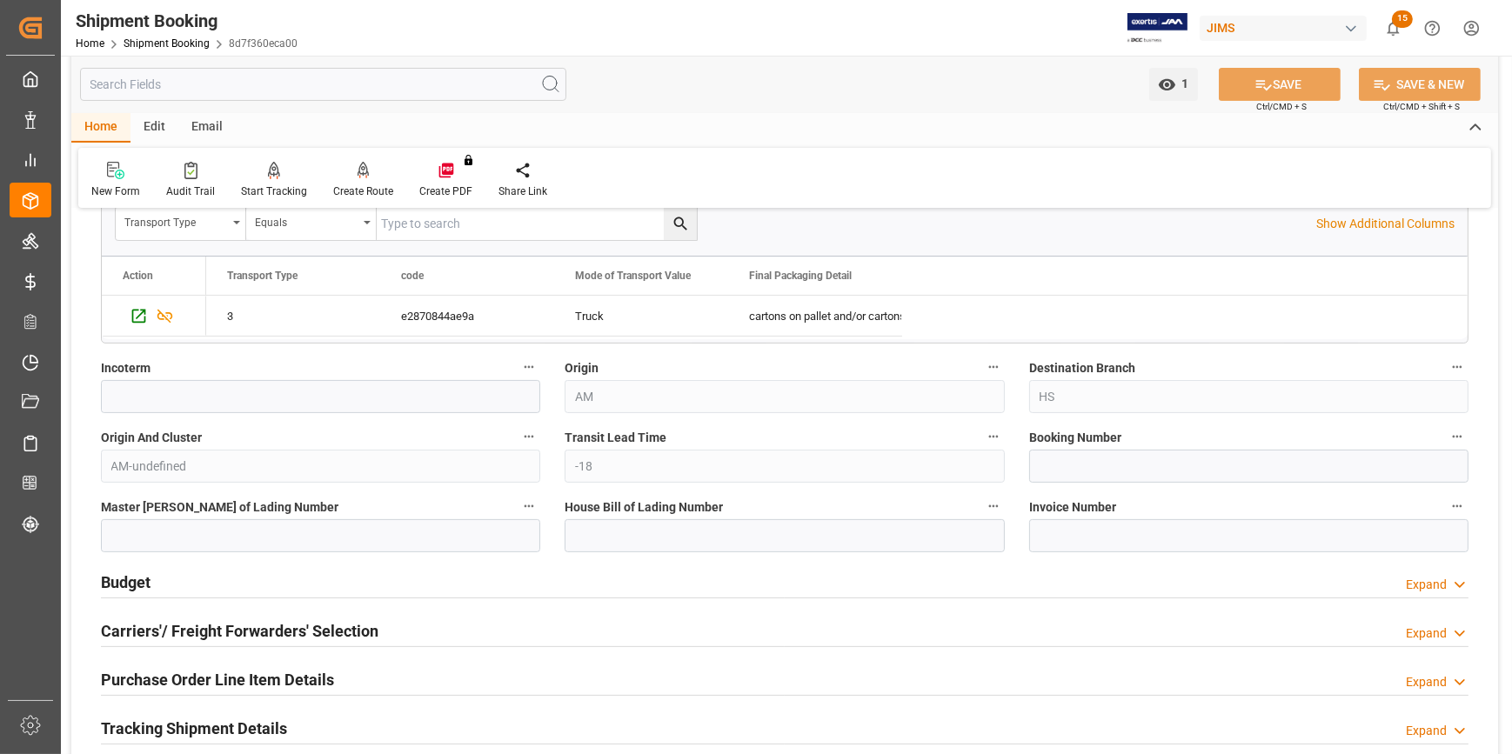
scroll to position [712, 0]
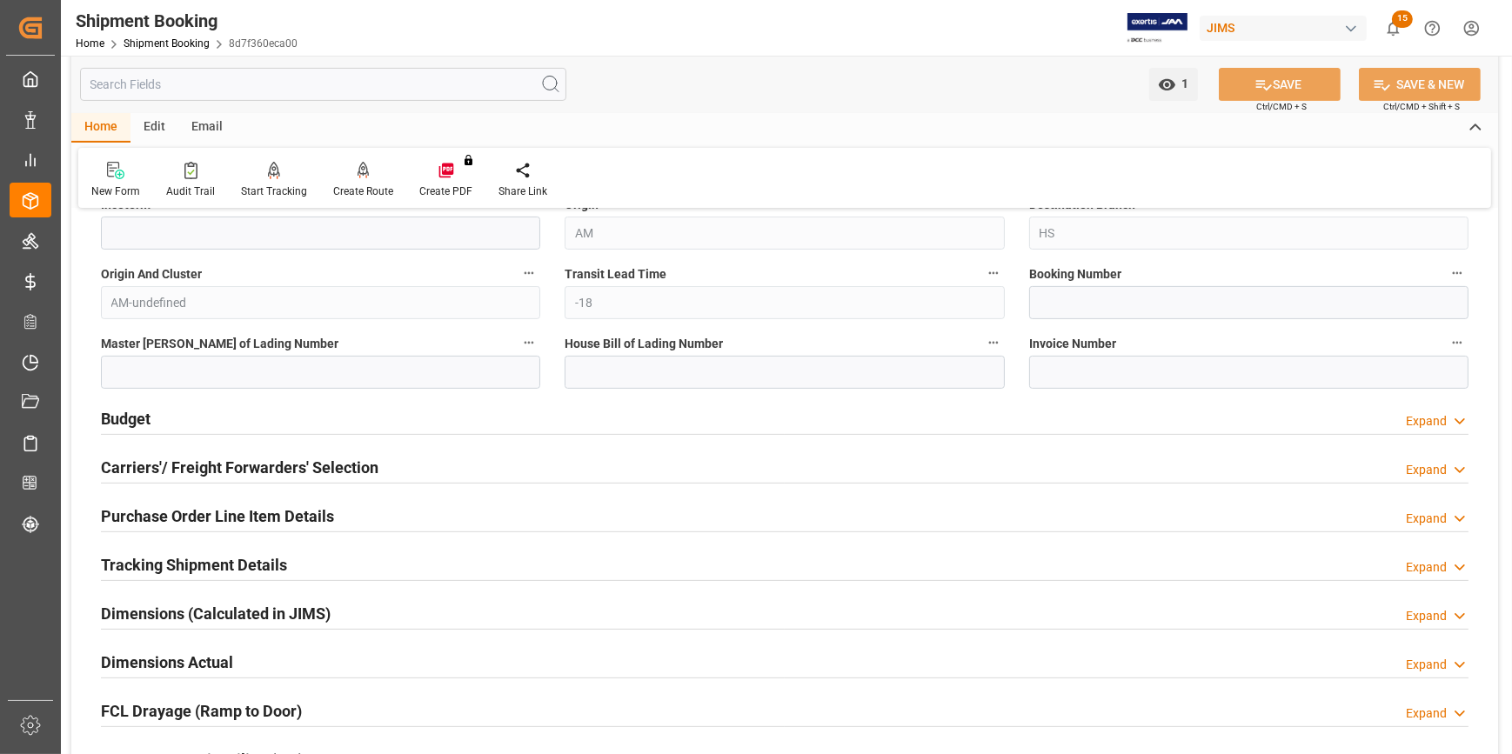
click at [258, 472] on h2 "Carriers'/ Freight Forwarders' Selection" at bounding box center [240, 467] width 278 height 23
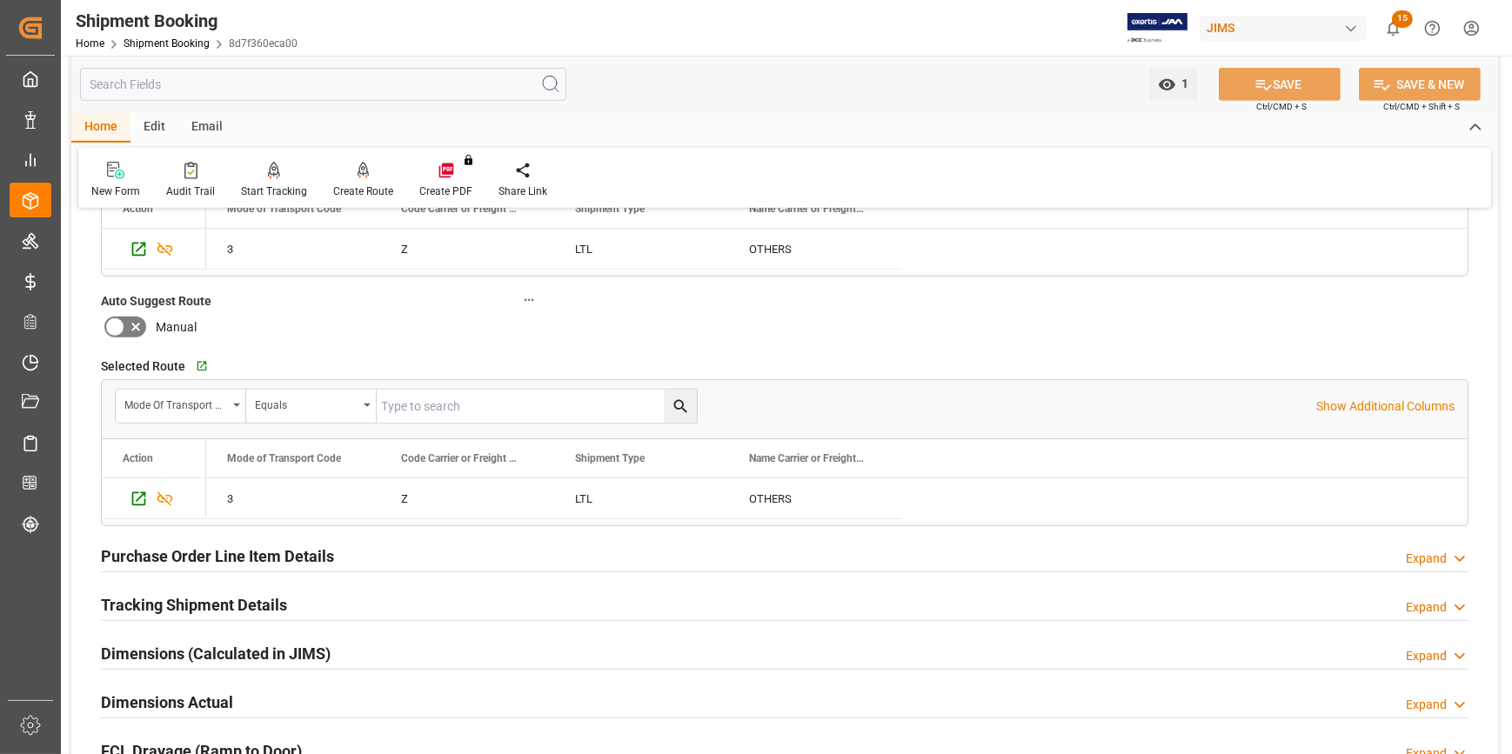
click at [194, 558] on h2 "Purchase Order Line Item Details" at bounding box center [217, 556] width 233 height 23
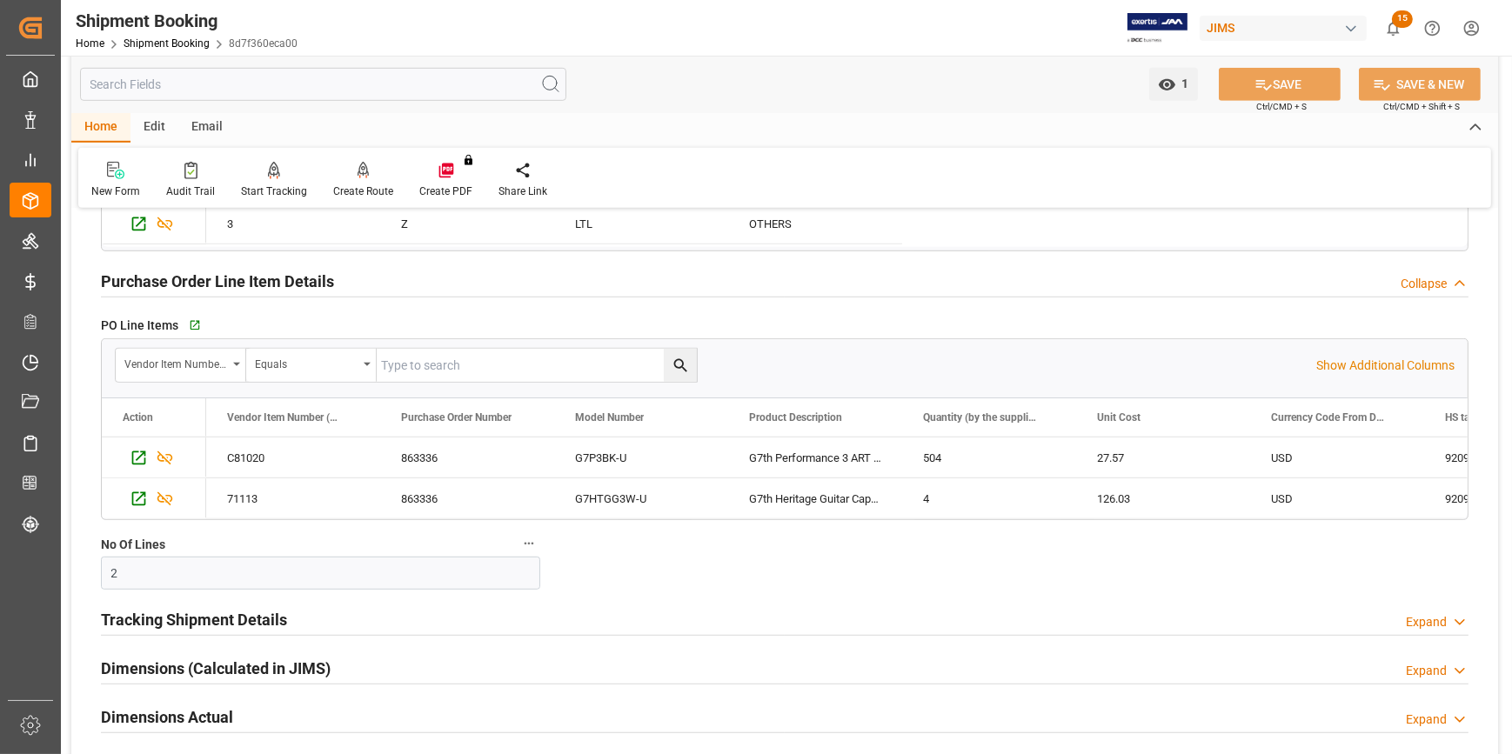
scroll to position [1502, 0]
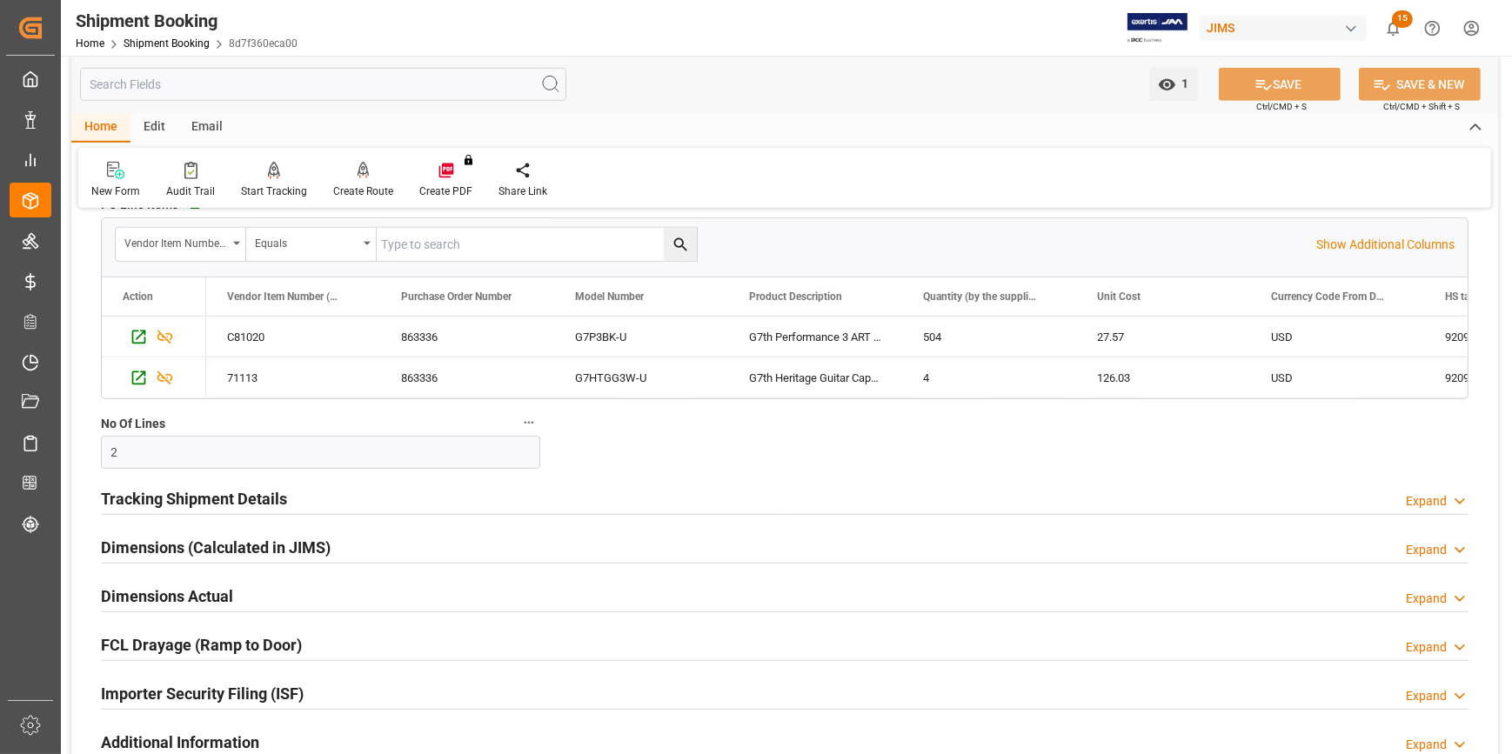
drag, startPoint x: 146, startPoint y: 506, endPoint x: 271, endPoint y: 498, distance: 125.5
click at [147, 506] on h2 "Tracking Shipment Details" at bounding box center [194, 498] width 186 height 23
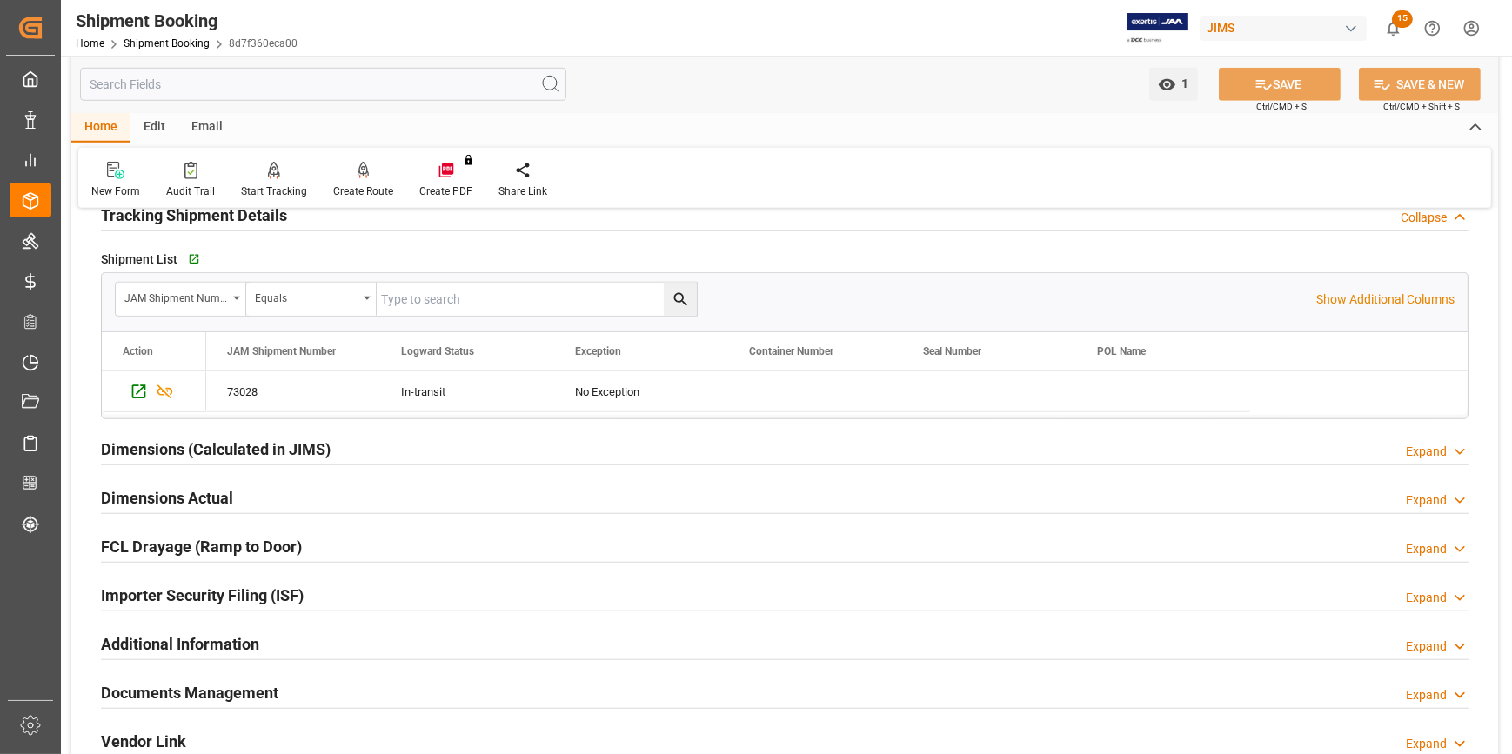
scroll to position [1818, 0]
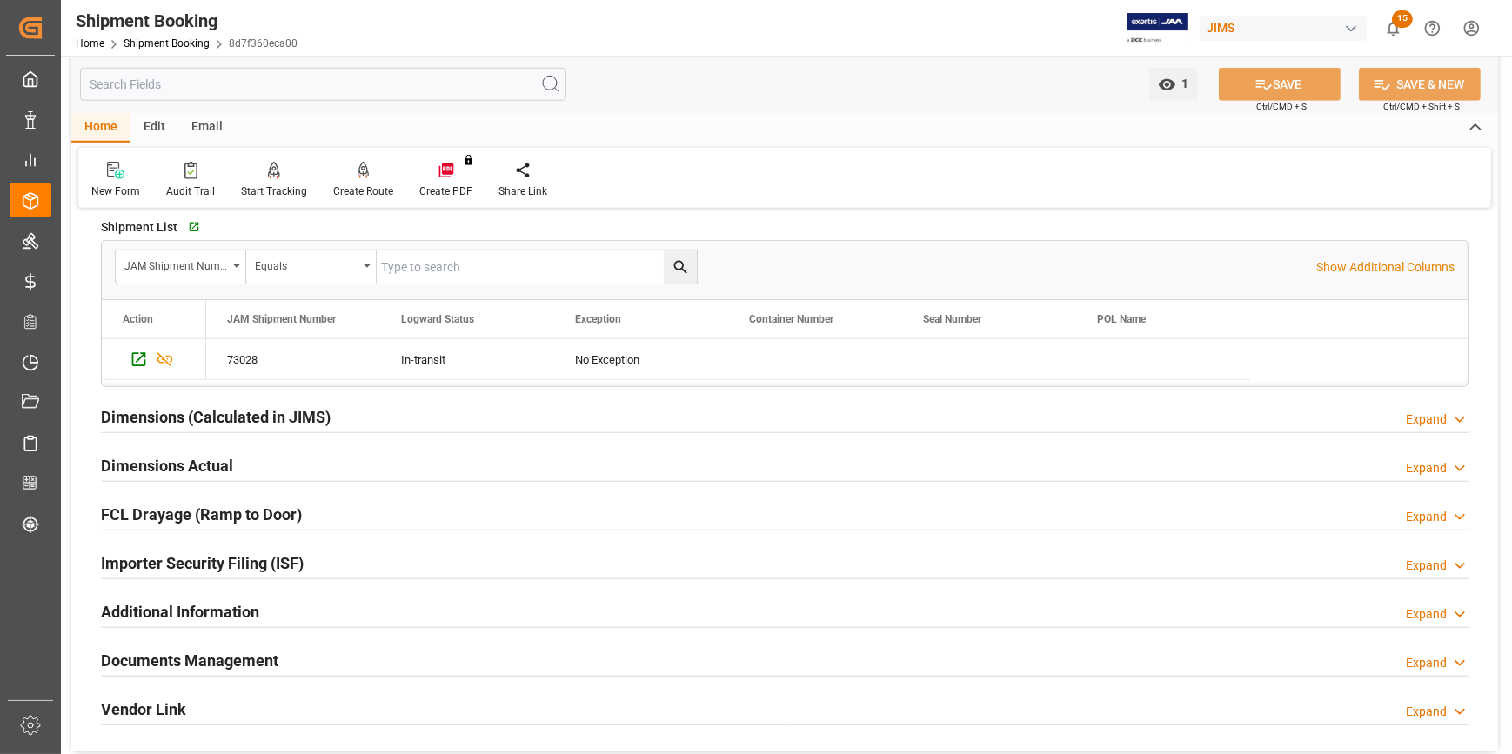
click at [152, 605] on h2 "Additional Information" at bounding box center [180, 611] width 158 height 23
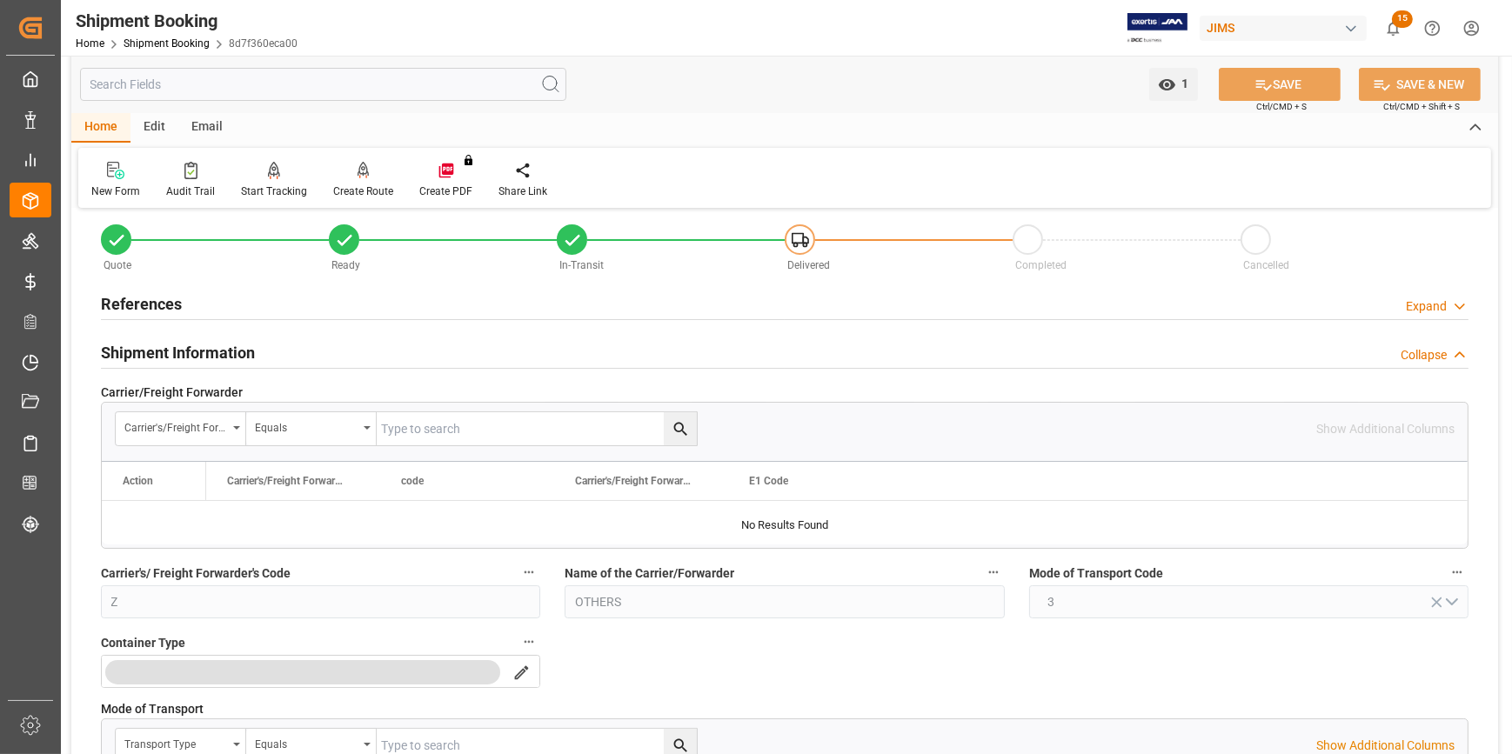
scroll to position [0, 0]
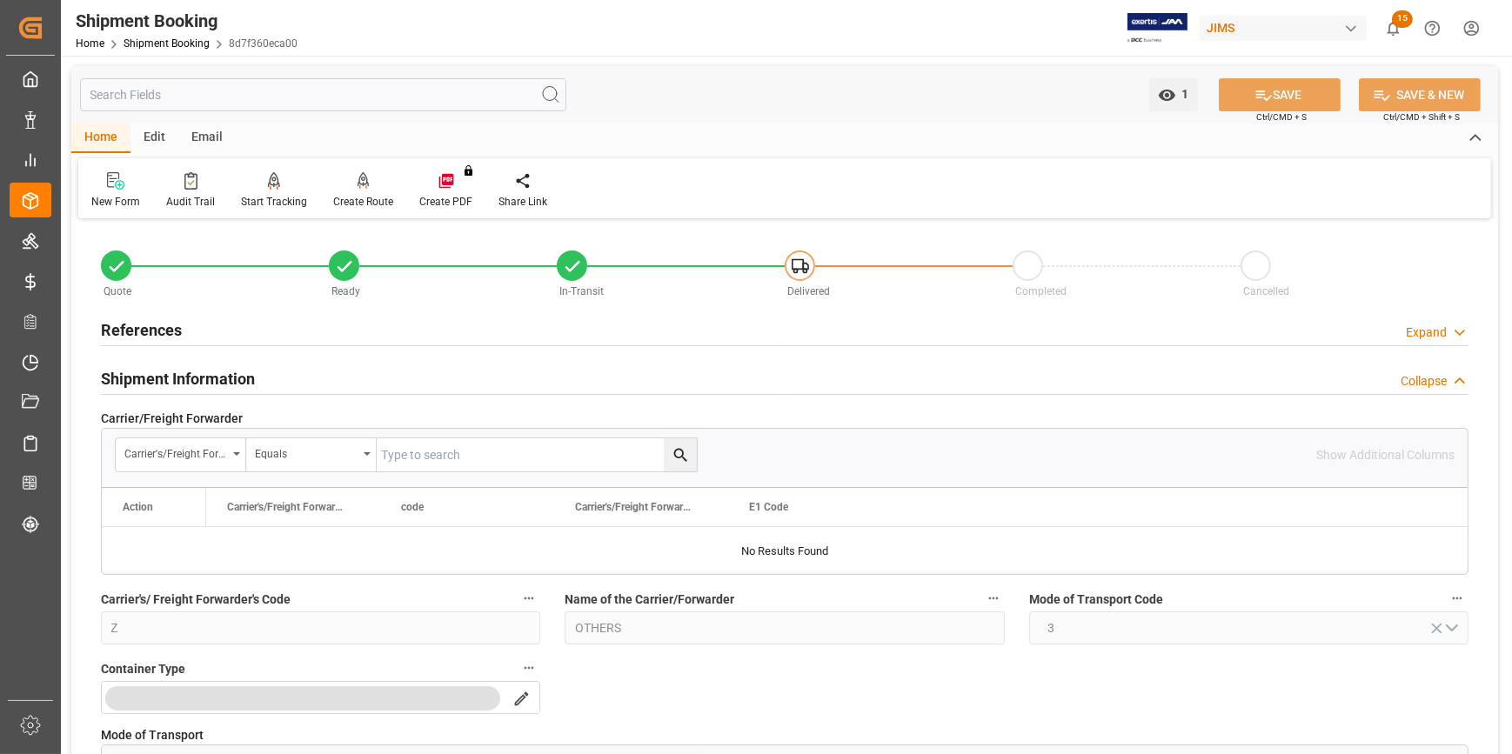
click at [130, 333] on h2 "References" at bounding box center [141, 329] width 81 height 23
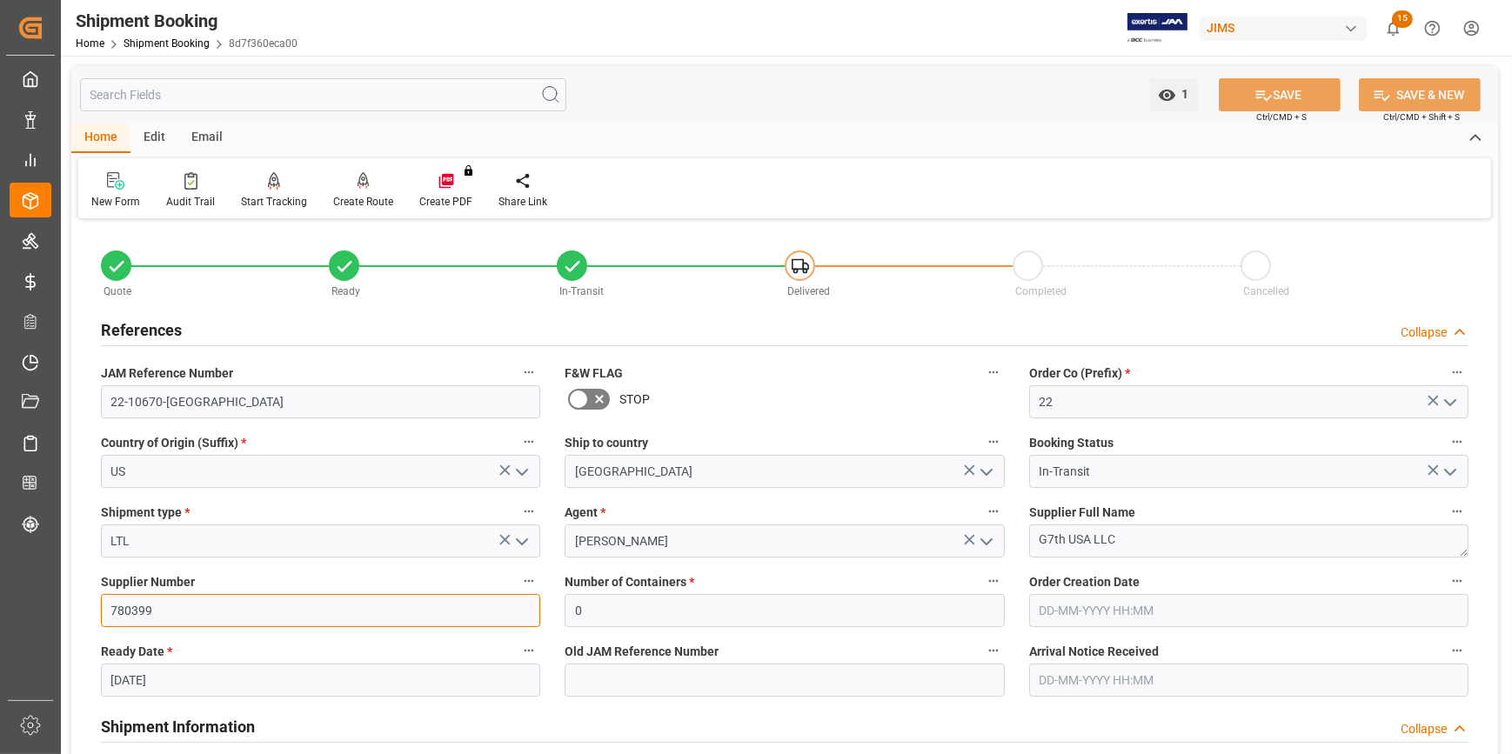
click at [320, 626] on input "780399" at bounding box center [320, 610] width 439 height 33
